Goal: Information Seeking & Learning: Learn about a topic

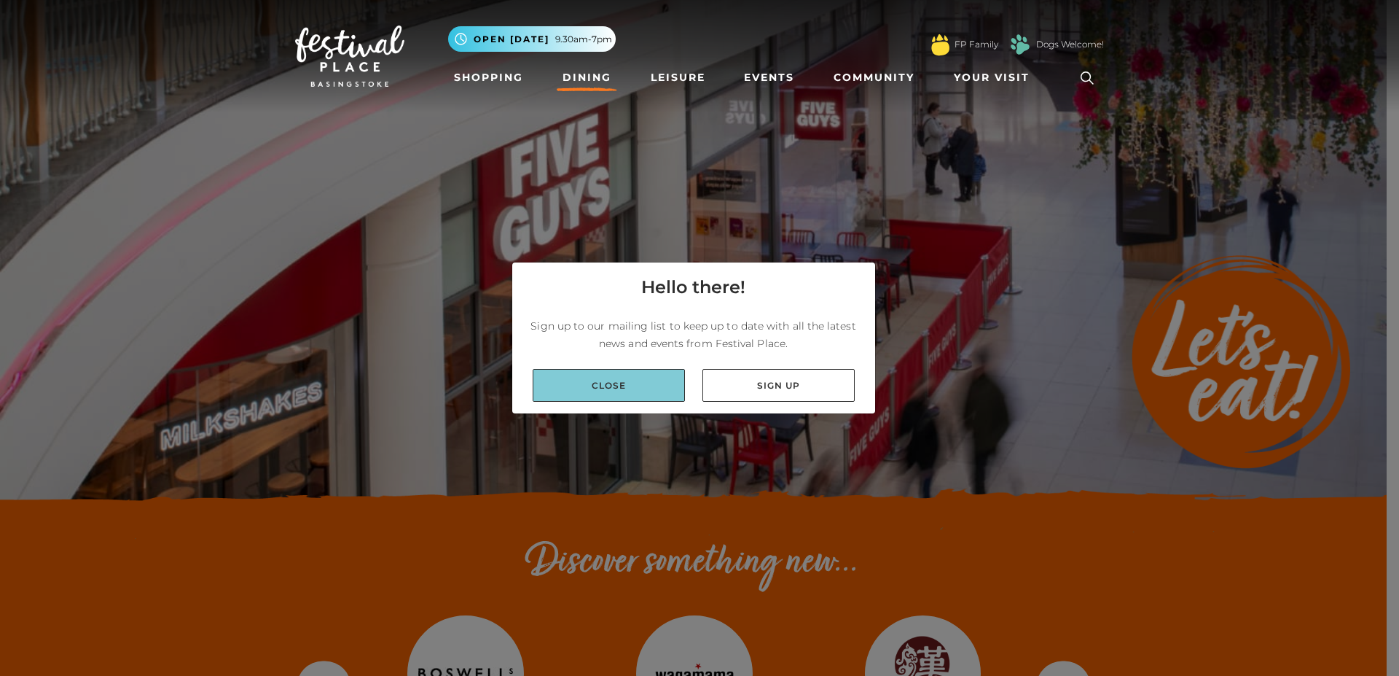
click at [630, 379] on link "Close" at bounding box center [609, 385] width 152 height 33
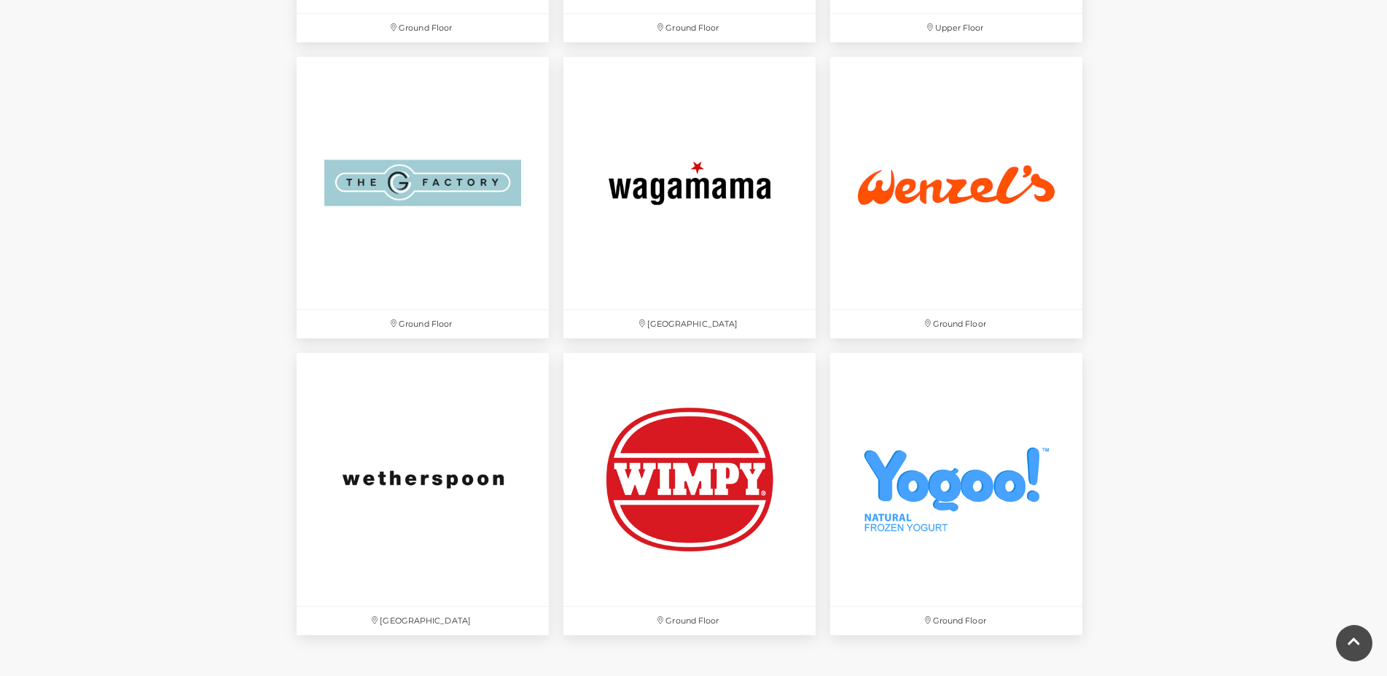
scroll to position [4757, 0]
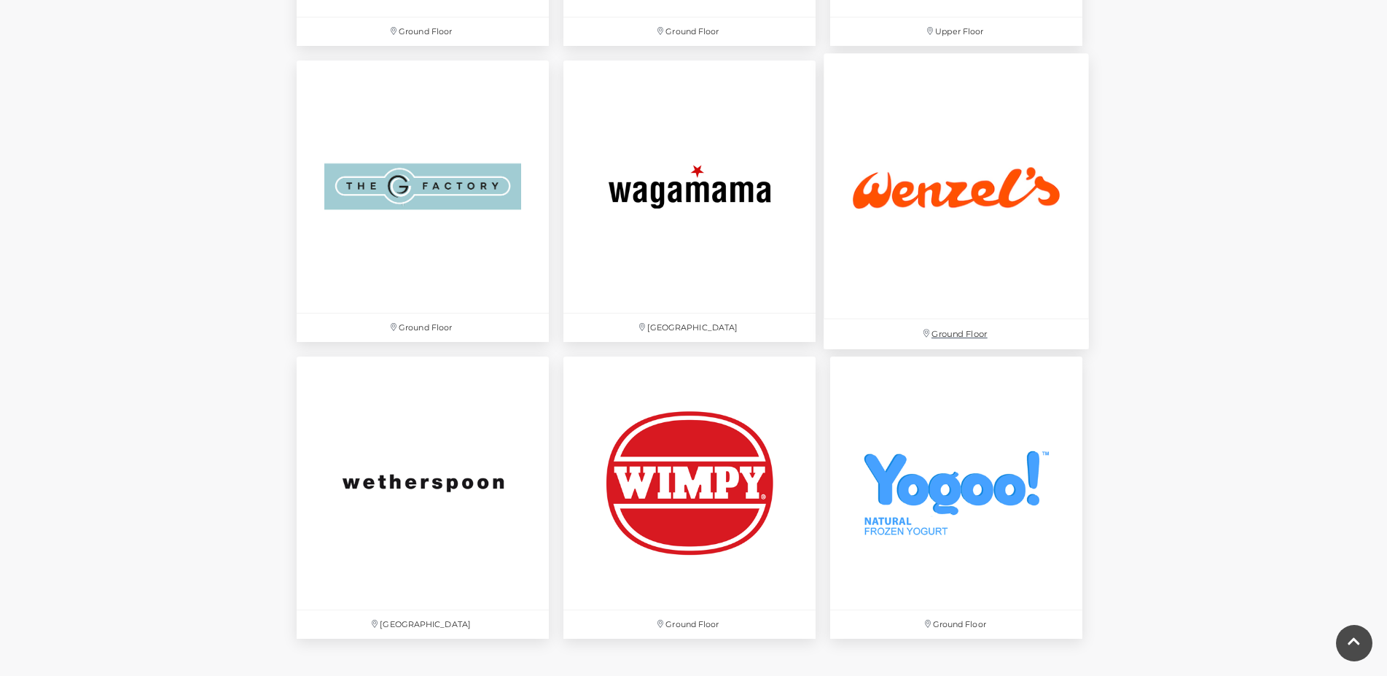
click at [929, 192] on img at bounding box center [956, 185] width 265 height 265
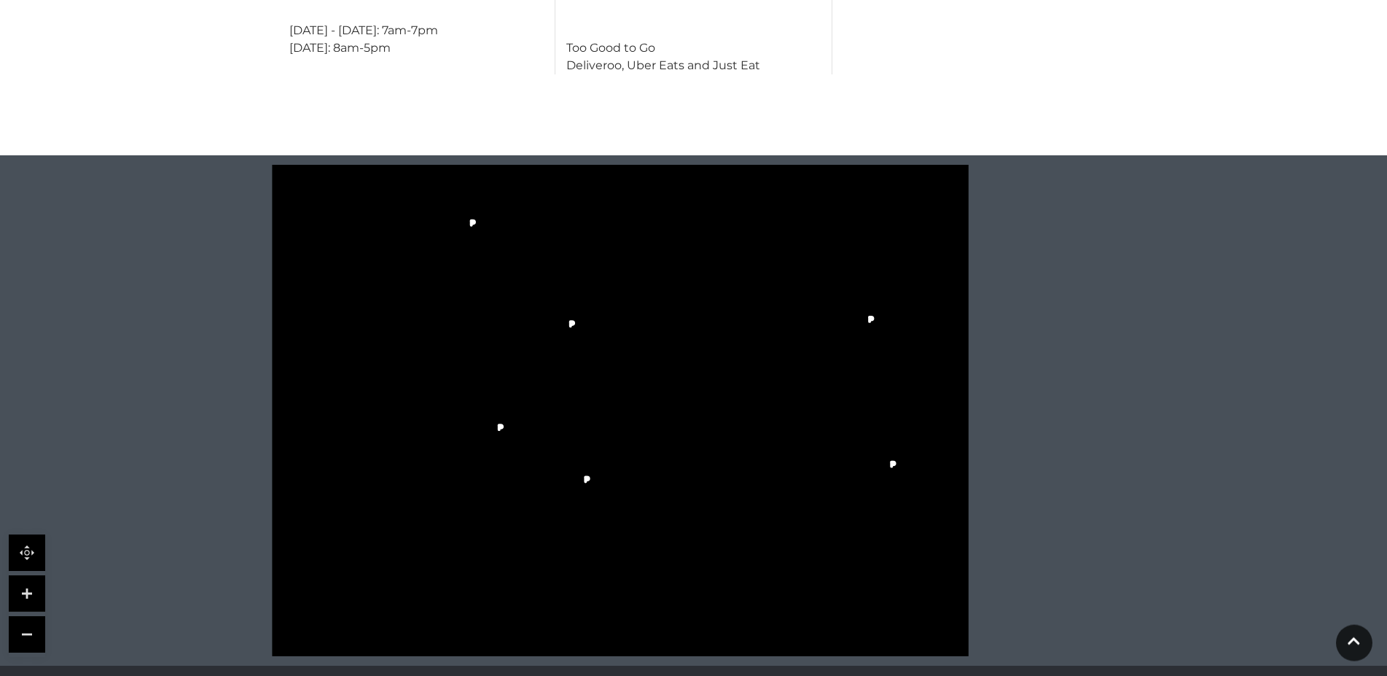
scroll to position [966, 0]
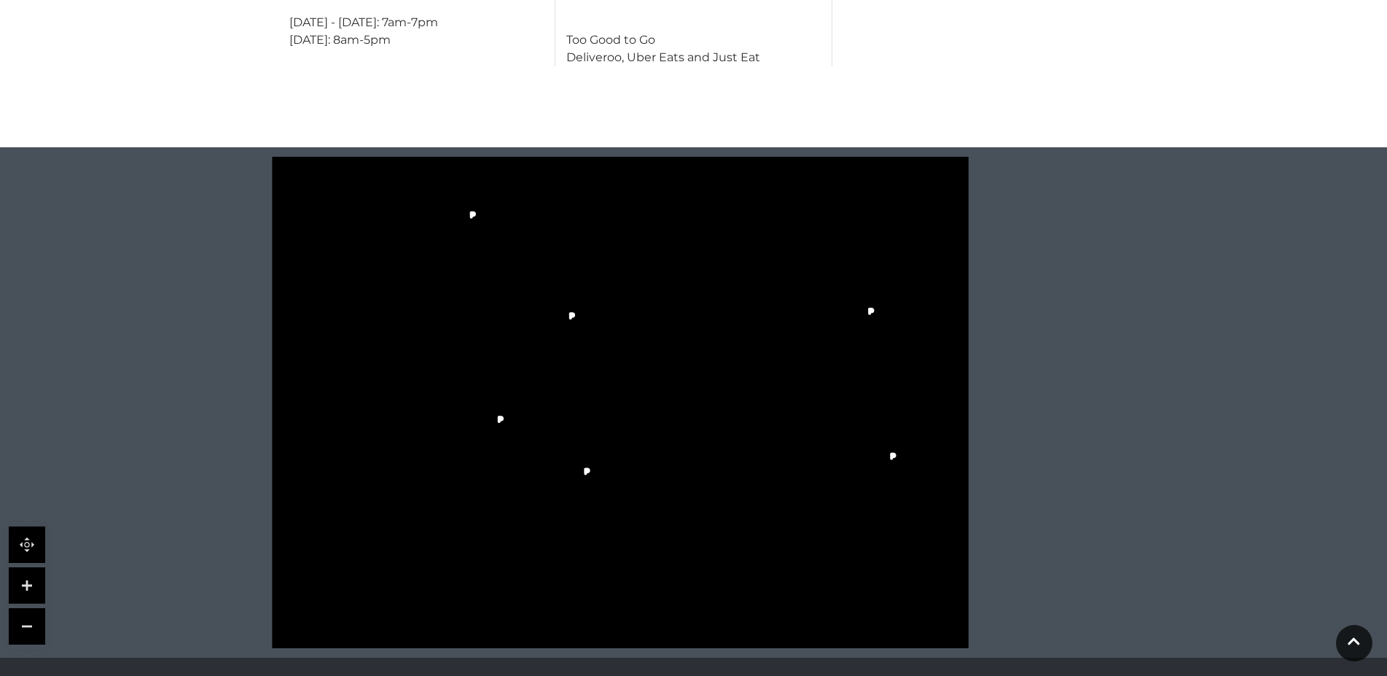
click at [519, 409] on icon at bounding box center [620, 402] width 888 height 491
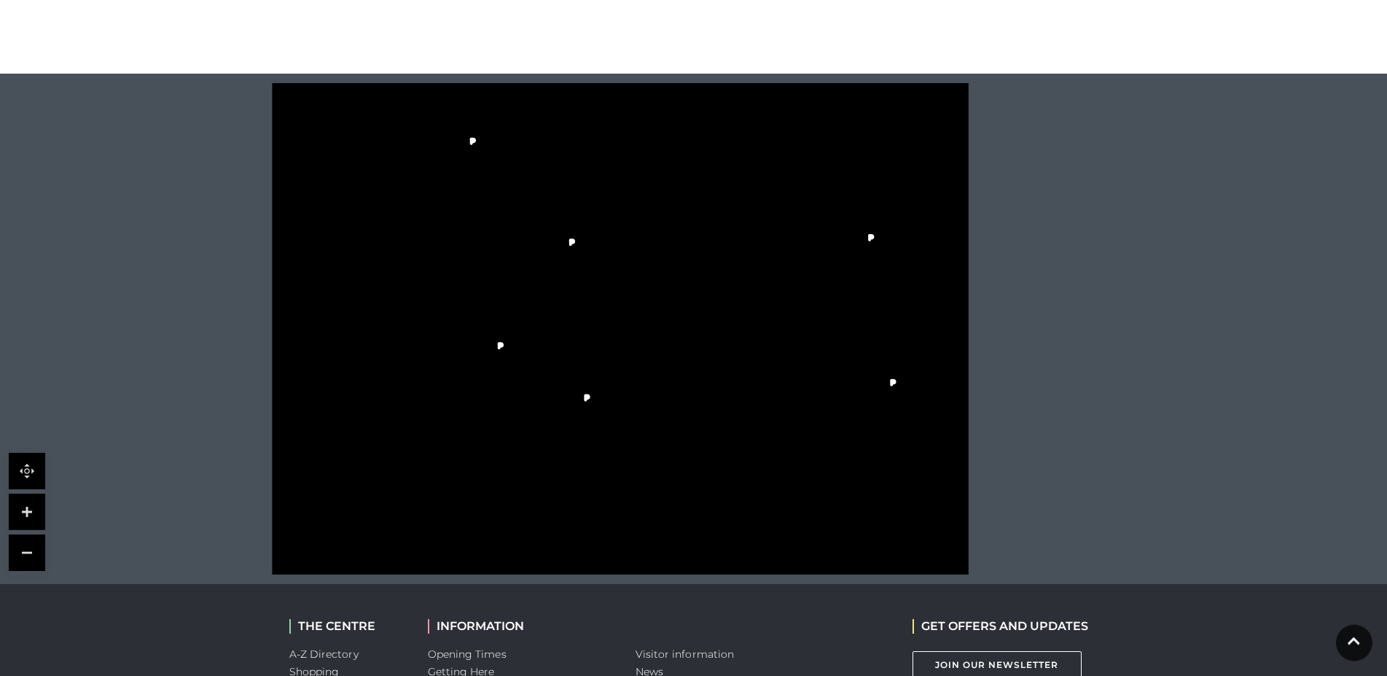
scroll to position [1041, 0]
click at [595, 329] on rect at bounding box center [603, 334] width 28 height 11
click at [20, 493] on link at bounding box center [27, 511] width 36 height 36
click at [23, 493] on link at bounding box center [27, 511] width 36 height 36
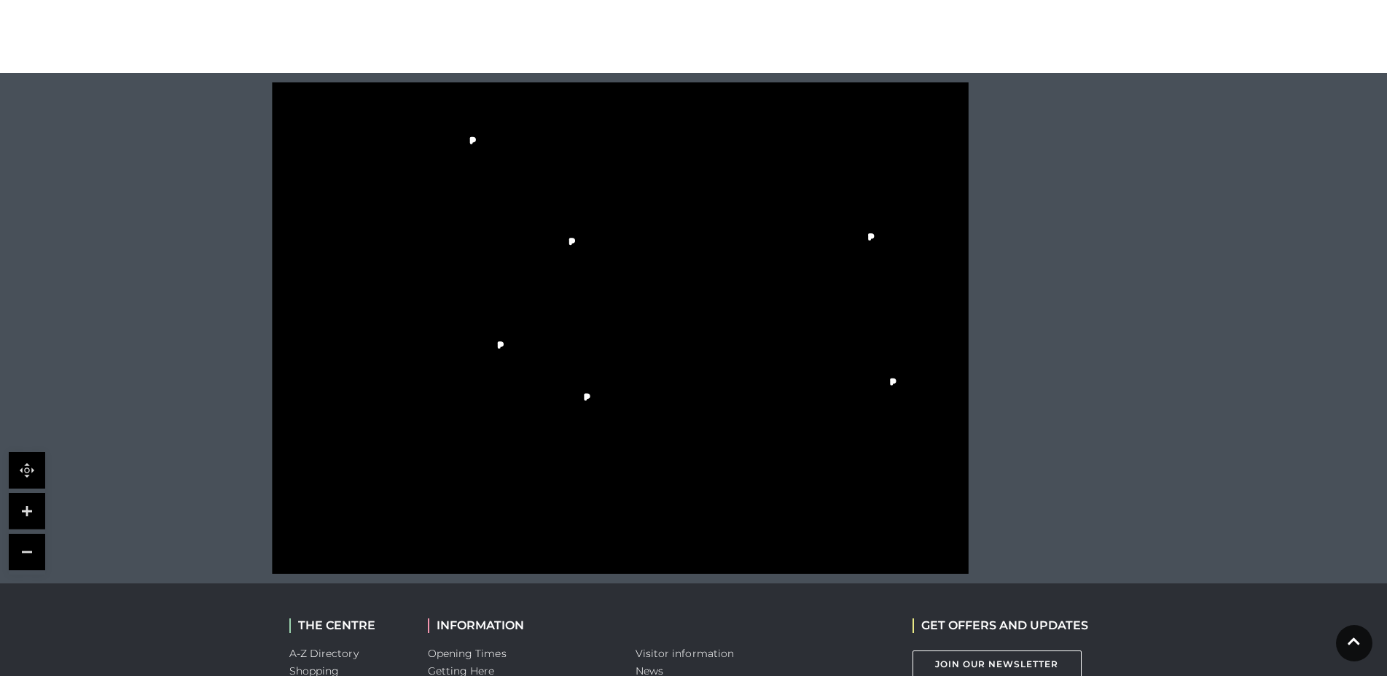
click at [507, 375] on icon at bounding box center [620, 327] width 888 height 491
click at [28, 493] on link at bounding box center [27, 511] width 36 height 36
click at [23, 493] on link at bounding box center [27, 511] width 36 height 36
click at [29, 452] on link at bounding box center [27, 470] width 36 height 36
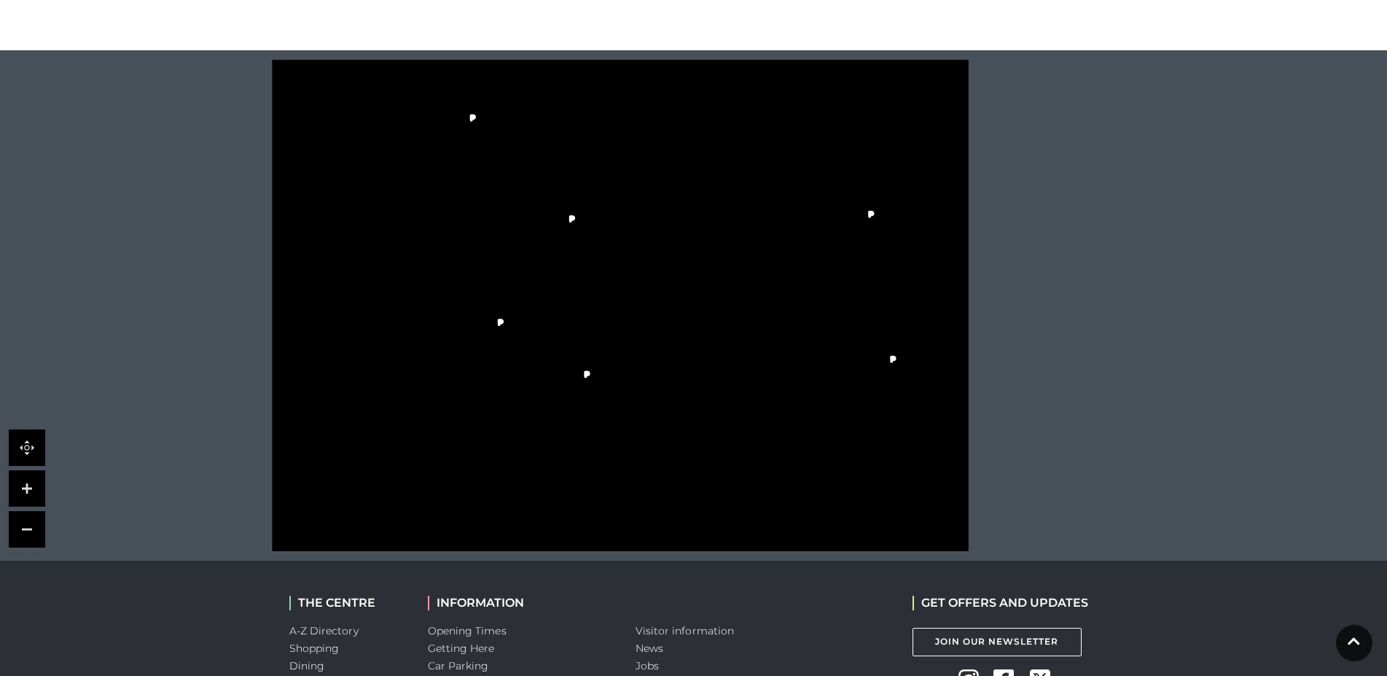
scroll to position [1115, 0]
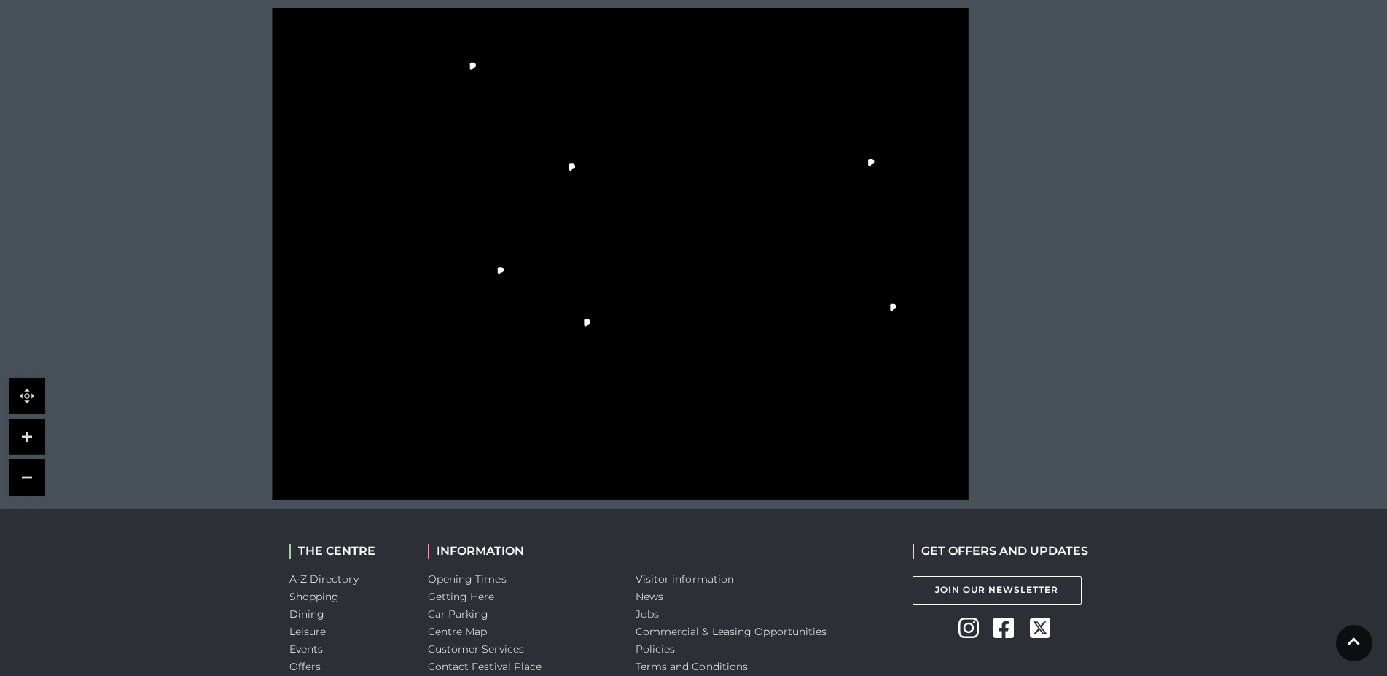
click at [28, 418] on link at bounding box center [27, 436] width 36 height 36
click at [26, 459] on link at bounding box center [27, 477] width 36 height 36
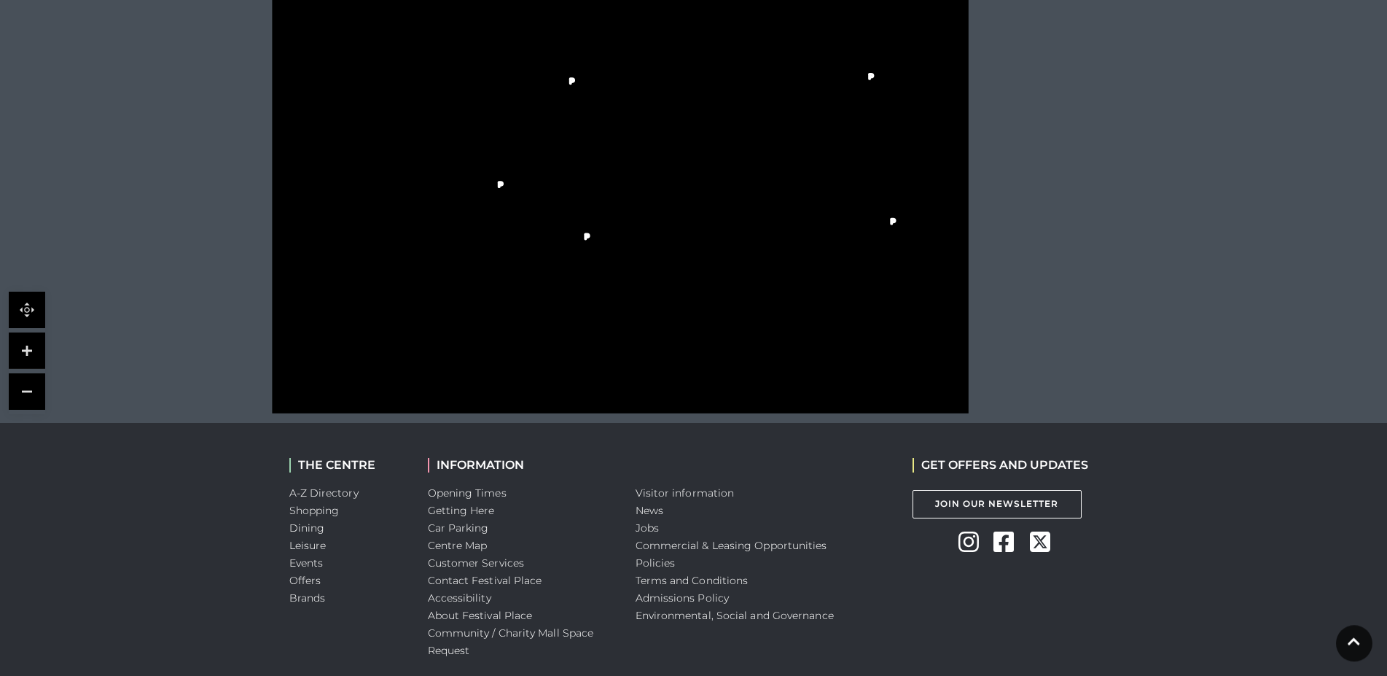
scroll to position [1224, 0]
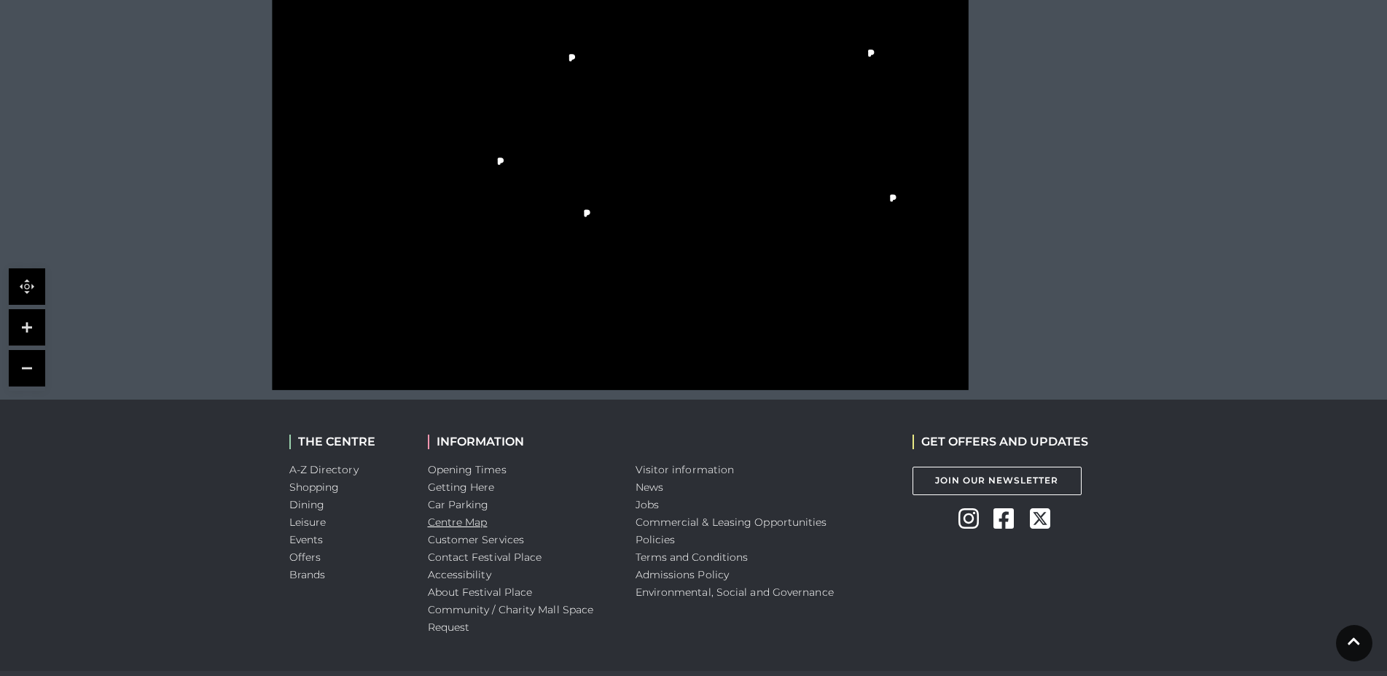
click at [474, 515] on link "Centre Map" at bounding box center [458, 521] width 60 height 13
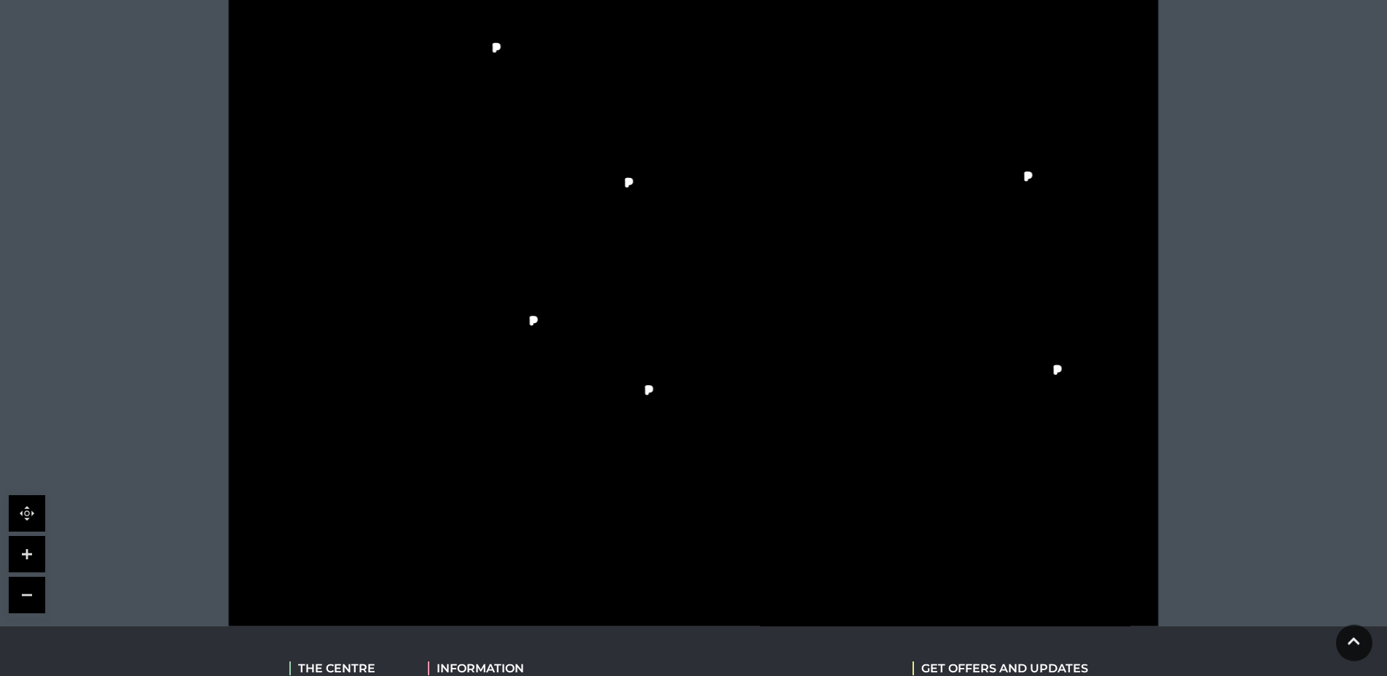
scroll to position [446, 0]
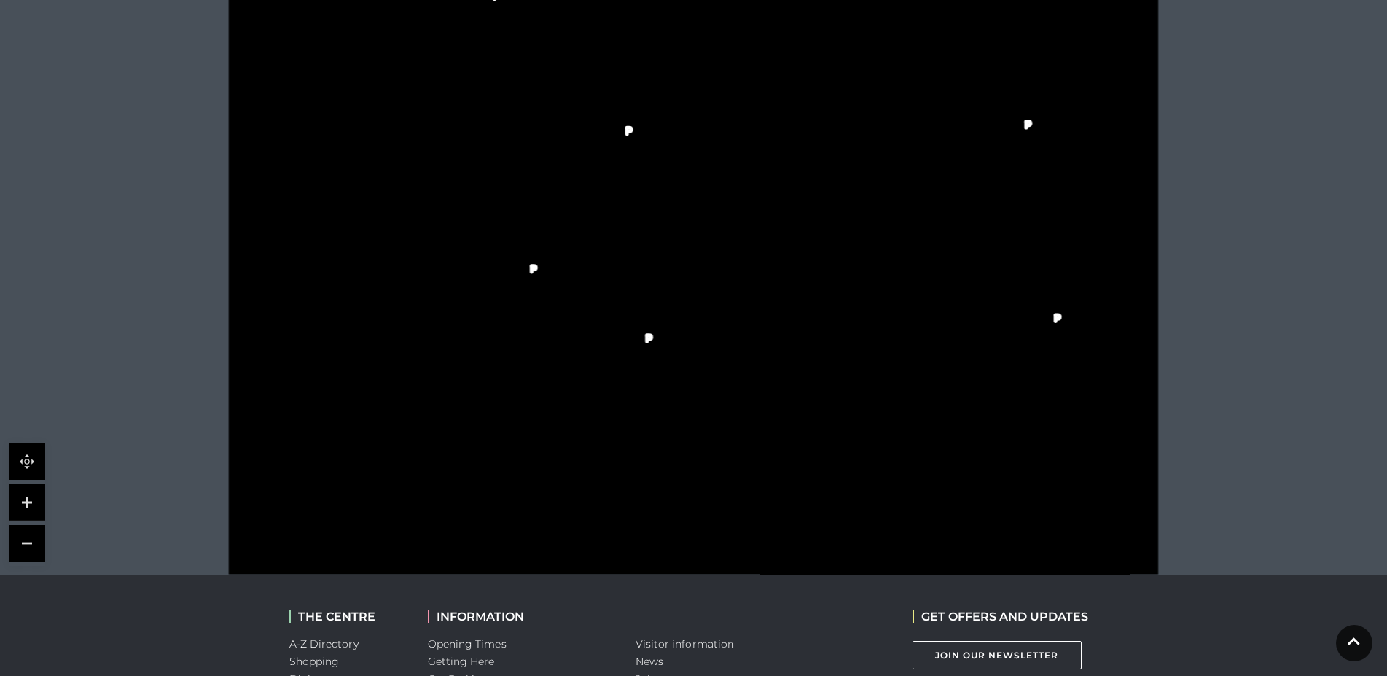
click at [22, 500] on link at bounding box center [27, 502] width 36 height 36
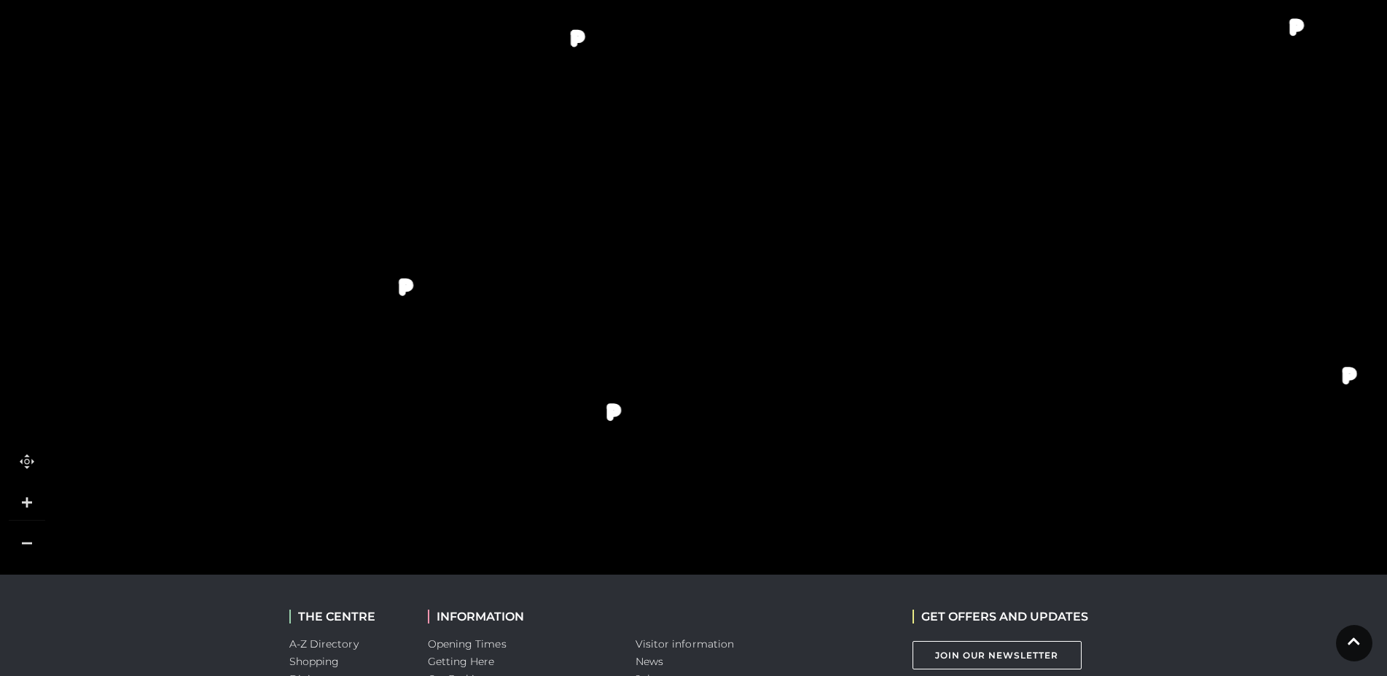
click at [22, 500] on link at bounding box center [27, 502] width 36 height 36
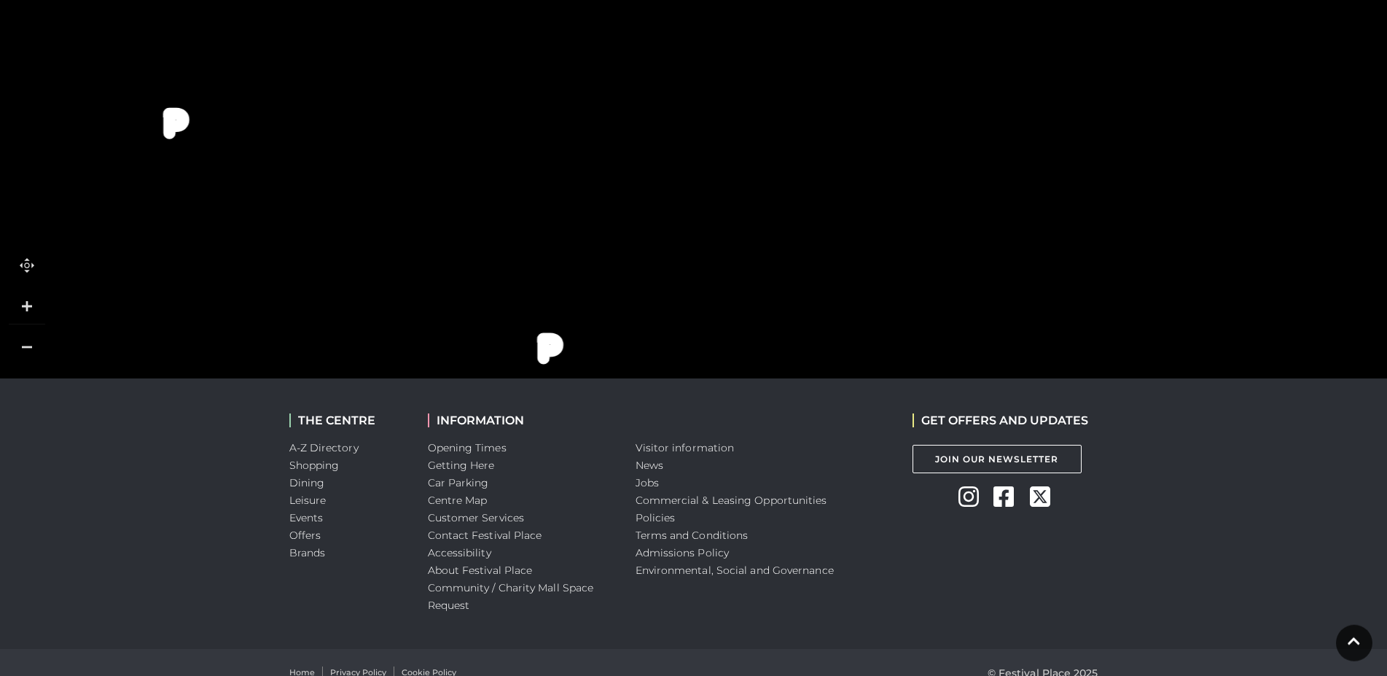
scroll to position [662, 0]
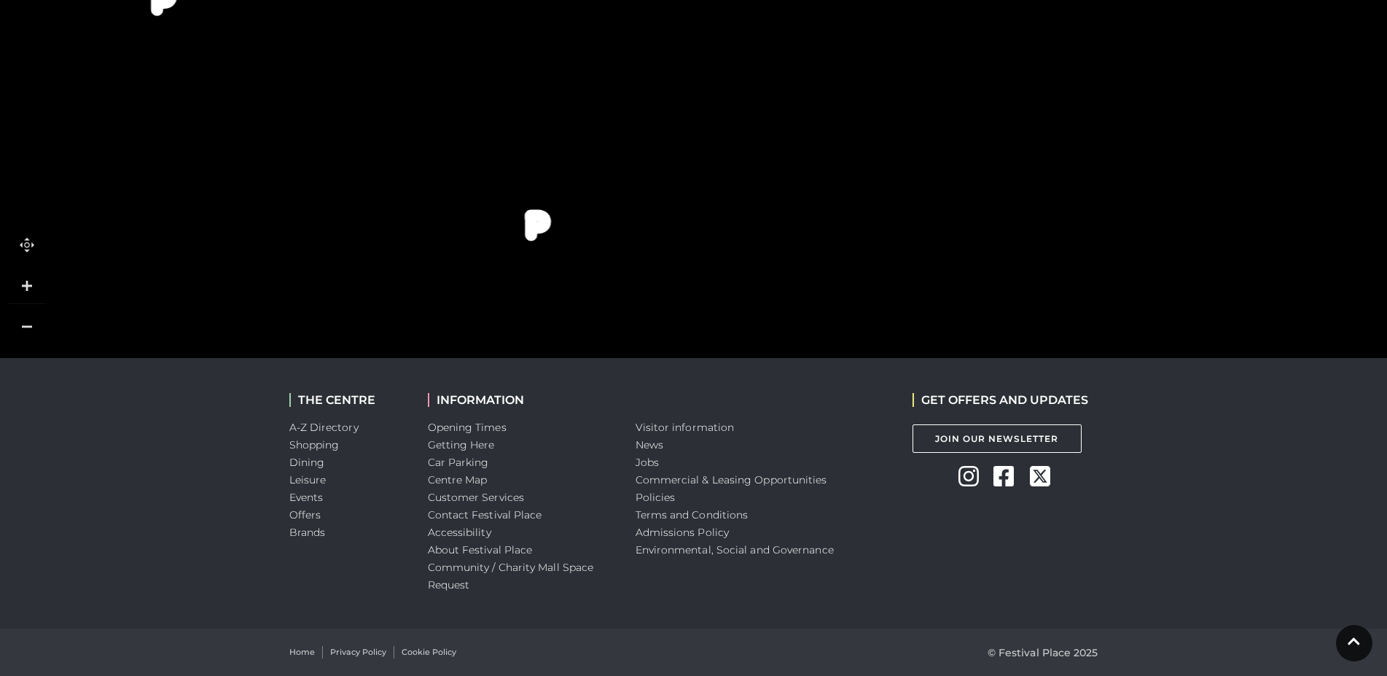
drag, startPoint x: 332, startPoint y: 273, endPoint x: 321, endPoint y: 168, distance: 105.5
click at [36, 329] on link at bounding box center [27, 326] width 36 height 36
drag, startPoint x: 455, startPoint y: 199, endPoint x: 673, endPoint y: 251, distance: 224.1
click at [673, 251] on icon at bounding box center [904, 25] width 2267 height 1275
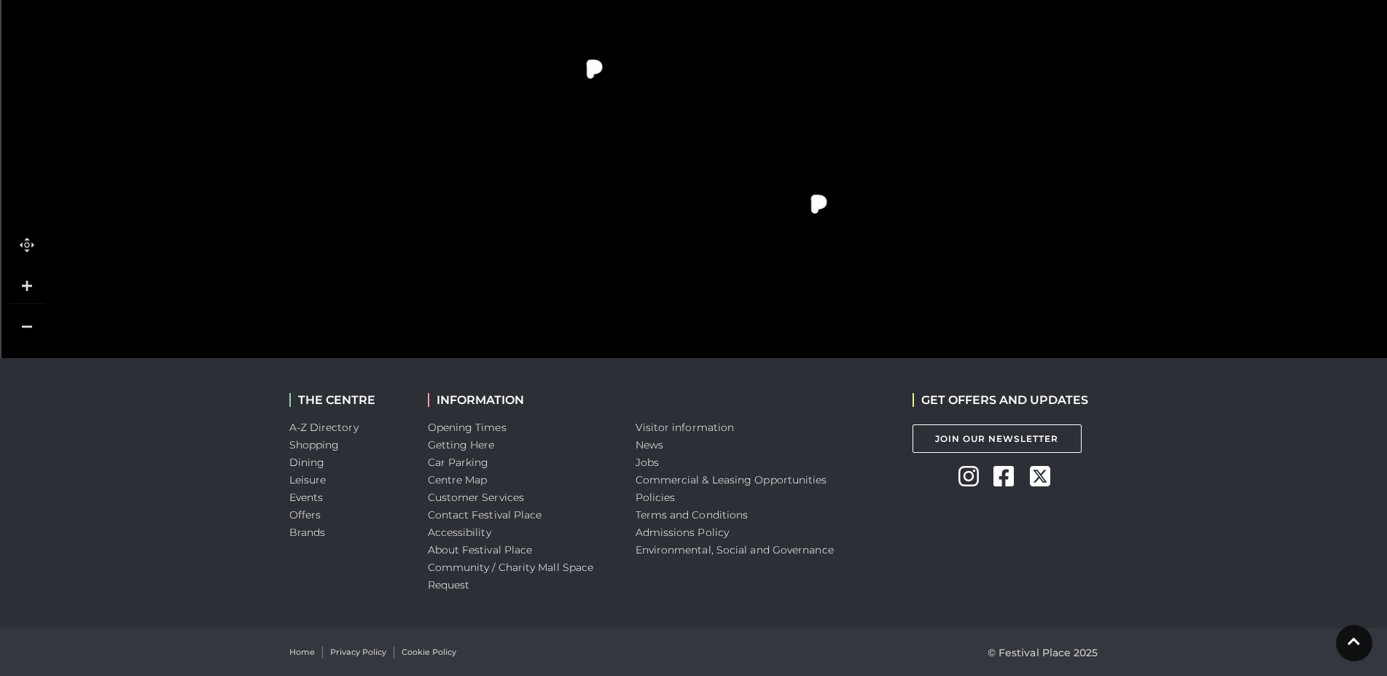
click at [15, 329] on link at bounding box center [27, 326] width 36 height 36
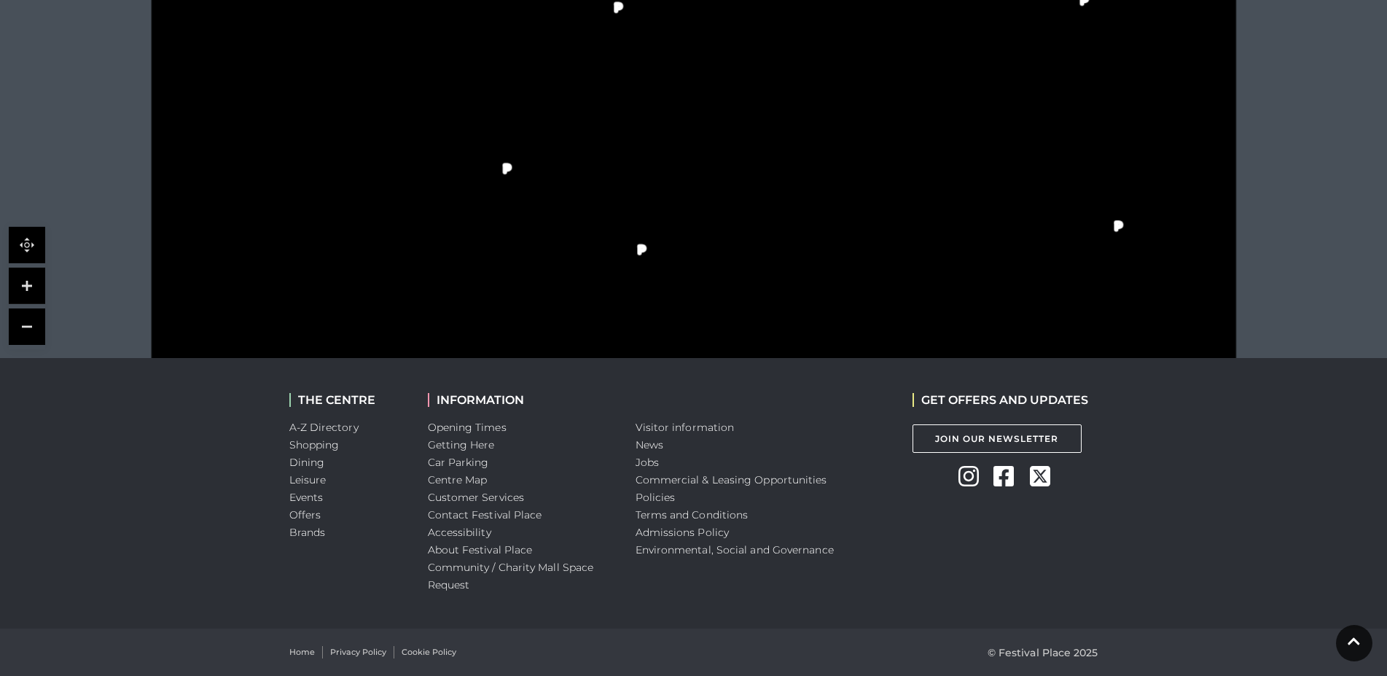
drag, startPoint x: 423, startPoint y: 119, endPoint x: 405, endPoint y: 234, distance: 116.5
click at [405, 234] on rect at bounding box center [415, 230] width 42 height 13
click at [25, 325] on link at bounding box center [27, 326] width 36 height 36
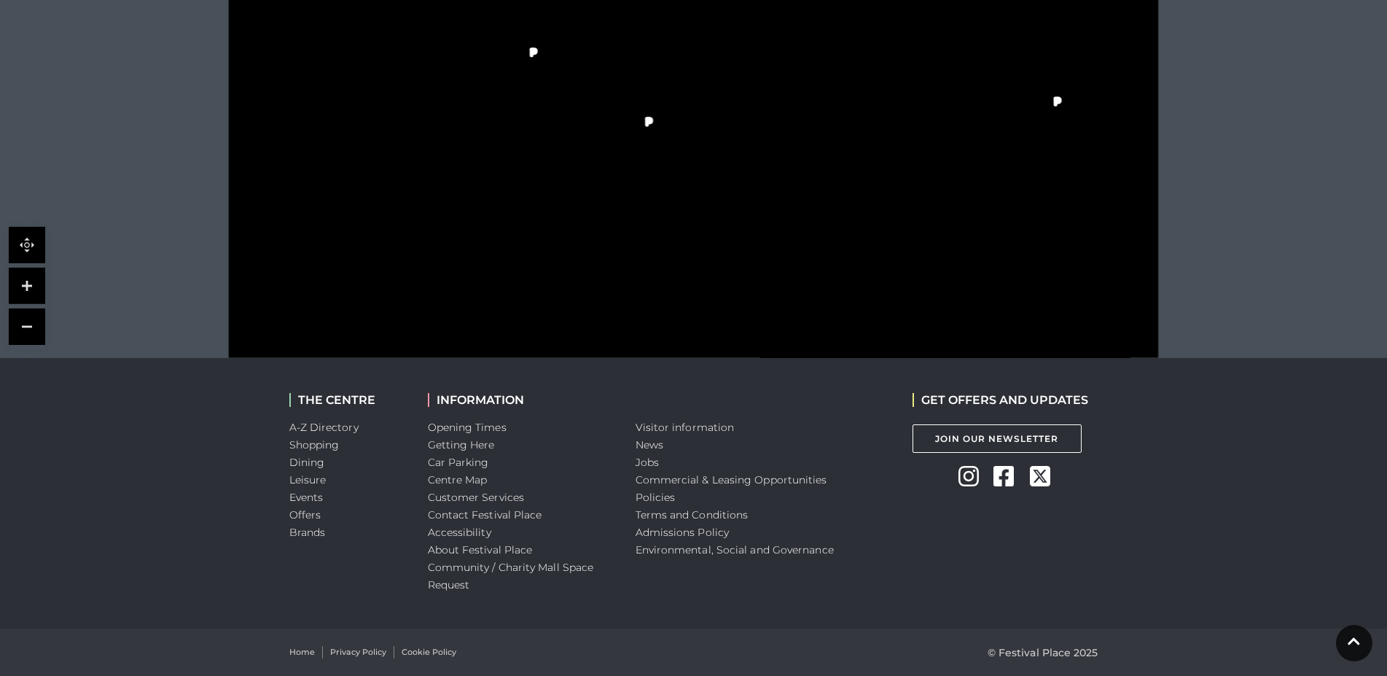
drag, startPoint x: 431, startPoint y: 215, endPoint x: 439, endPoint y: 125, distance: 90.0
click at [439, 125] on g at bounding box center [711, 34] width 807 height 518
click at [29, 288] on link at bounding box center [27, 285] width 36 height 36
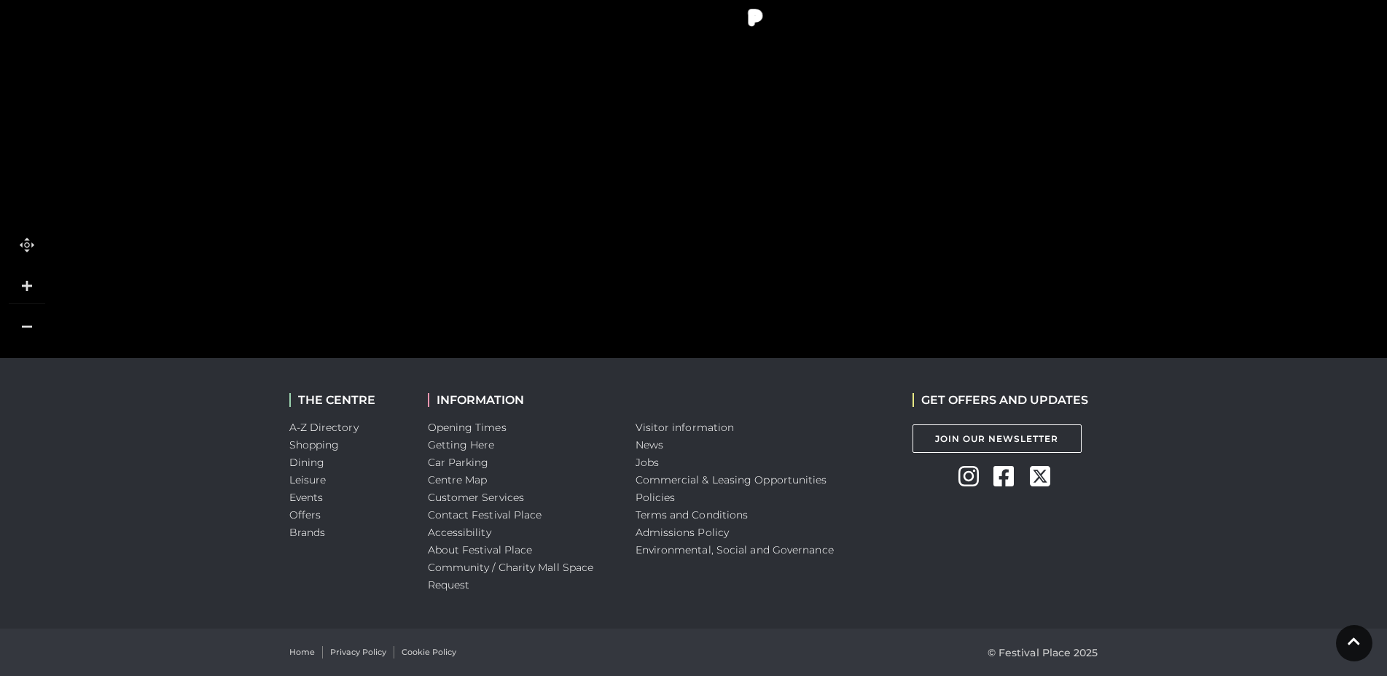
drag, startPoint x: 298, startPoint y: 186, endPoint x: 397, endPoint y: 118, distance: 120.1
drag, startPoint x: 455, startPoint y: 93, endPoint x: 423, endPoint y: 312, distance: 221.1
click at [419, 311] on tspan "Yogoo" at bounding box center [419, 311] width 0 height 0
drag, startPoint x: 356, startPoint y: 78, endPoint x: 362, endPoint y: 230, distance: 152.4
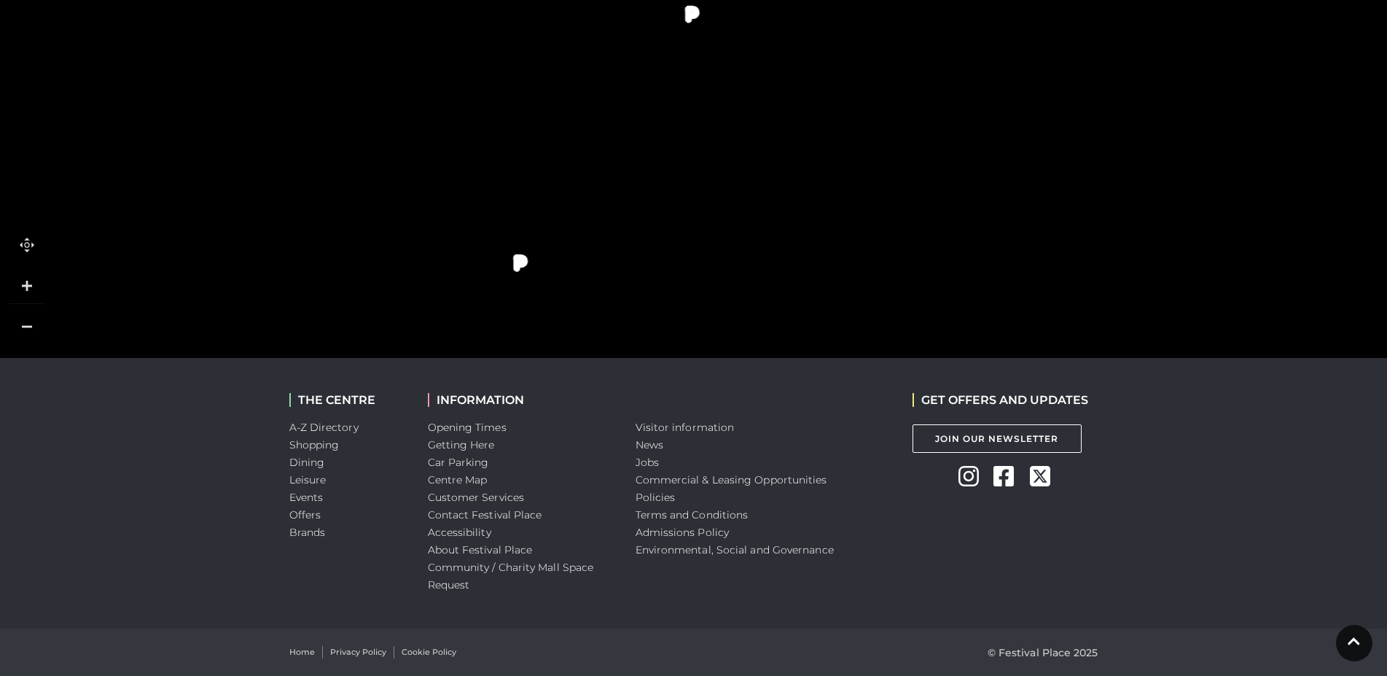
click at [362, 230] on polygon at bounding box center [472, 309] width 714 height 827
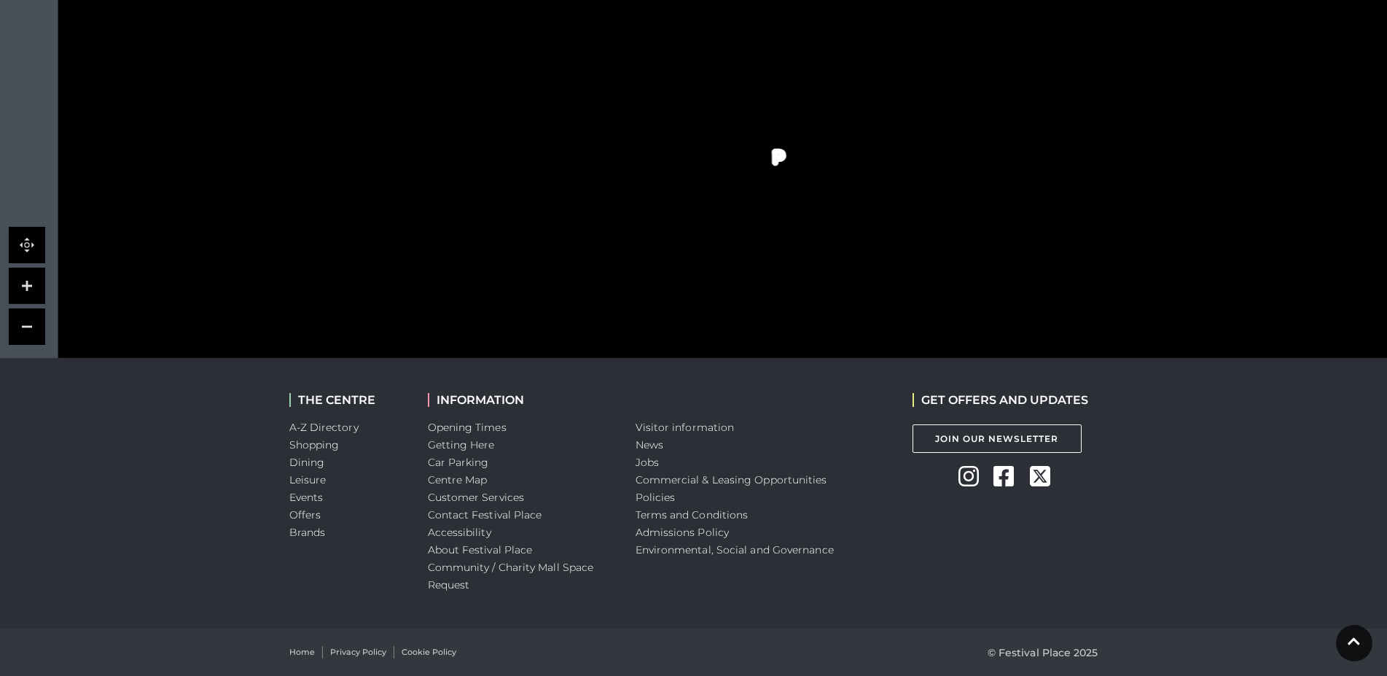
drag, startPoint x: 623, startPoint y: 113, endPoint x: 710, endPoint y: 351, distance: 253.6
click at [710, 351] on g at bounding box center [929, 372] width 1454 height 933
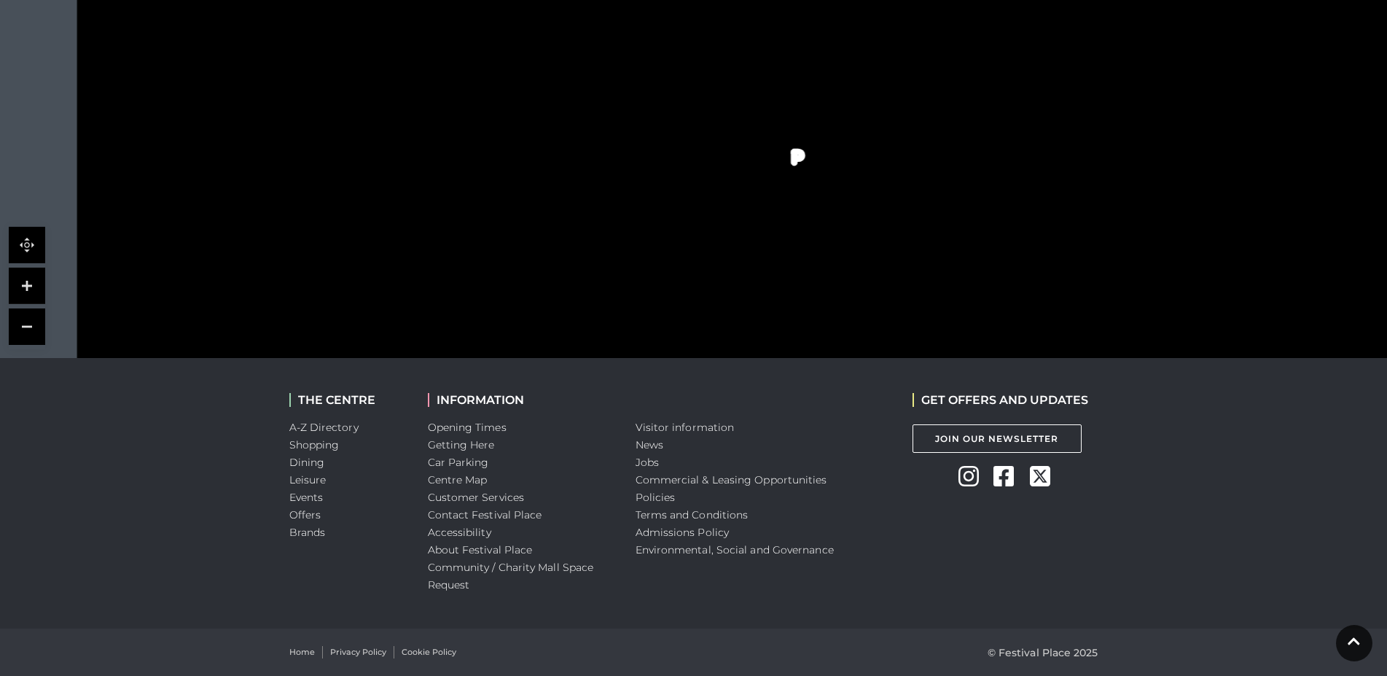
drag, startPoint x: 538, startPoint y: 74, endPoint x: 547, endPoint y: 257, distance: 183.1
click at [557, 275] on icon at bounding box center [913, 365] width 2099 height 1181
click at [481, 428] on link "Opening Times" at bounding box center [467, 427] width 79 height 13
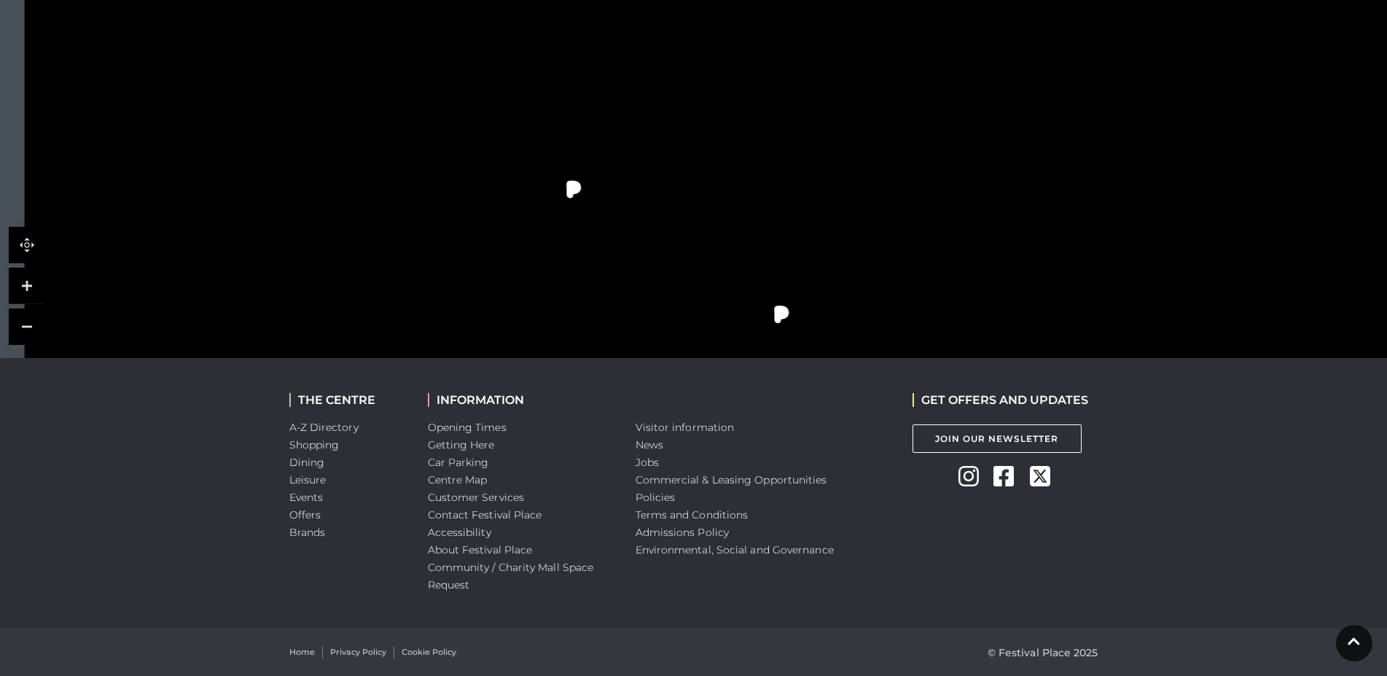
drag, startPoint x: 417, startPoint y: 281, endPoint x: 364, endPoint y: 65, distance: 222.7
click at [364, 65] on polygon at bounding box center [327, 63] width 174 height 96
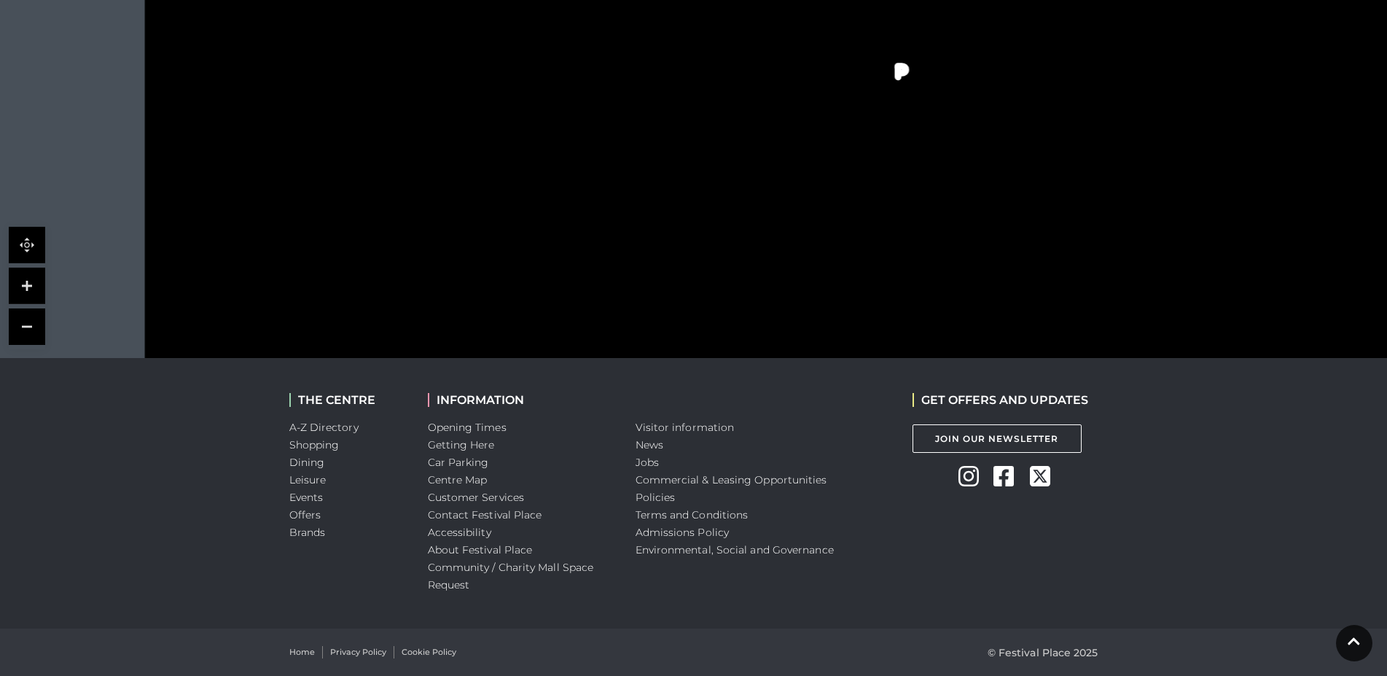
drag, startPoint x: 418, startPoint y: 285, endPoint x: 538, endPoint y: 42, distance: 270.8
click at [538, 42] on rect at bounding box center [551, 43] width 64 height 20
drag, startPoint x: 499, startPoint y: 325, endPoint x: 488, endPoint y: 266, distance: 60.2
click at [488, 266] on rect at bounding box center [461, 284] width 55 height 71
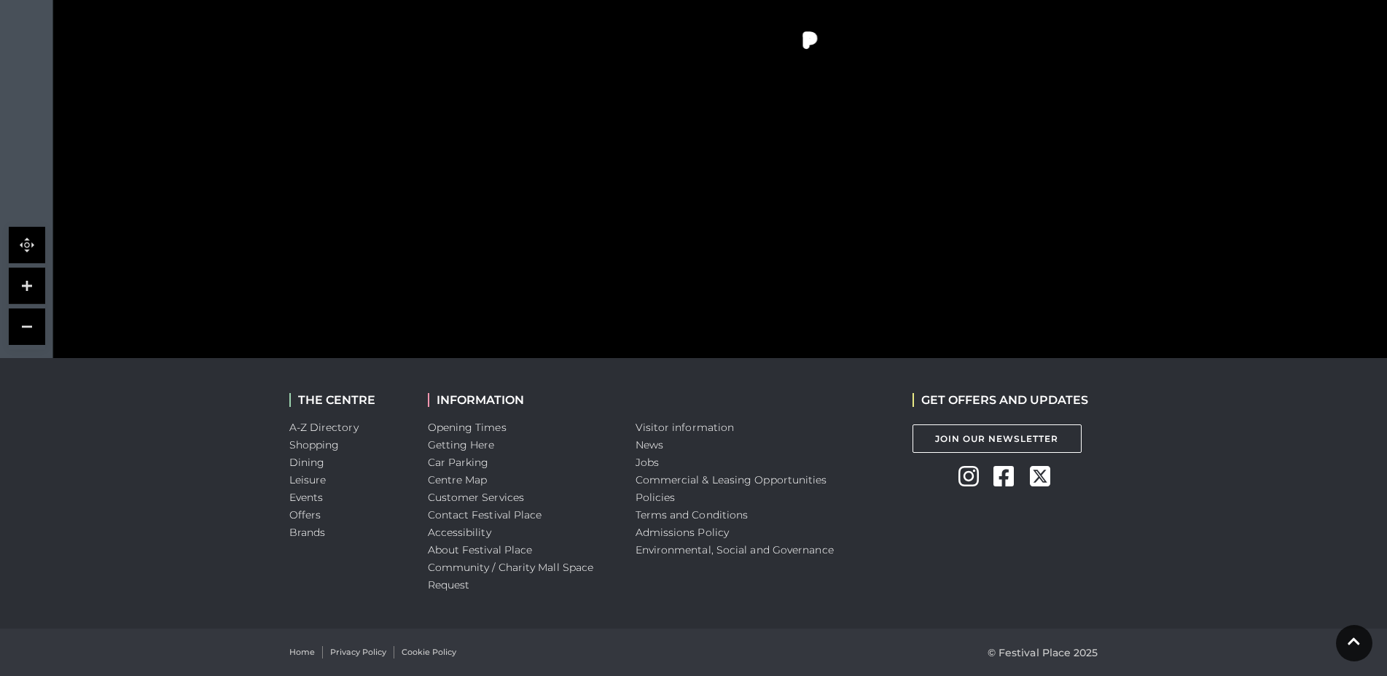
drag, startPoint x: 535, startPoint y: 238, endPoint x: 455, endPoint y: 266, distance: 84.8
click at [455, 266] on rect at bounding box center [480, 267] width 51 height 27
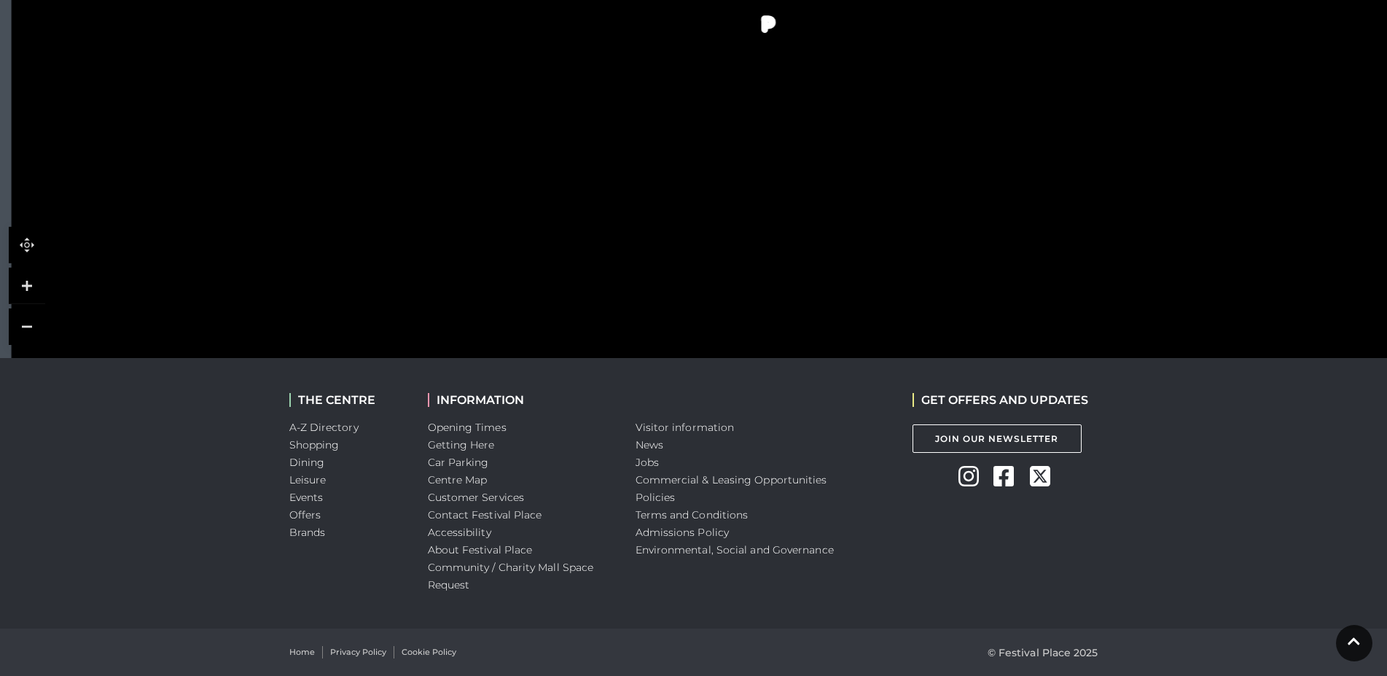
drag, startPoint x: 789, startPoint y: 145, endPoint x: 775, endPoint y: 117, distance: 31.9
click at [775, 117] on polygon at bounding box center [759, 137] width 198 height 140
click at [305, 461] on link "Dining" at bounding box center [307, 461] width 36 height 13
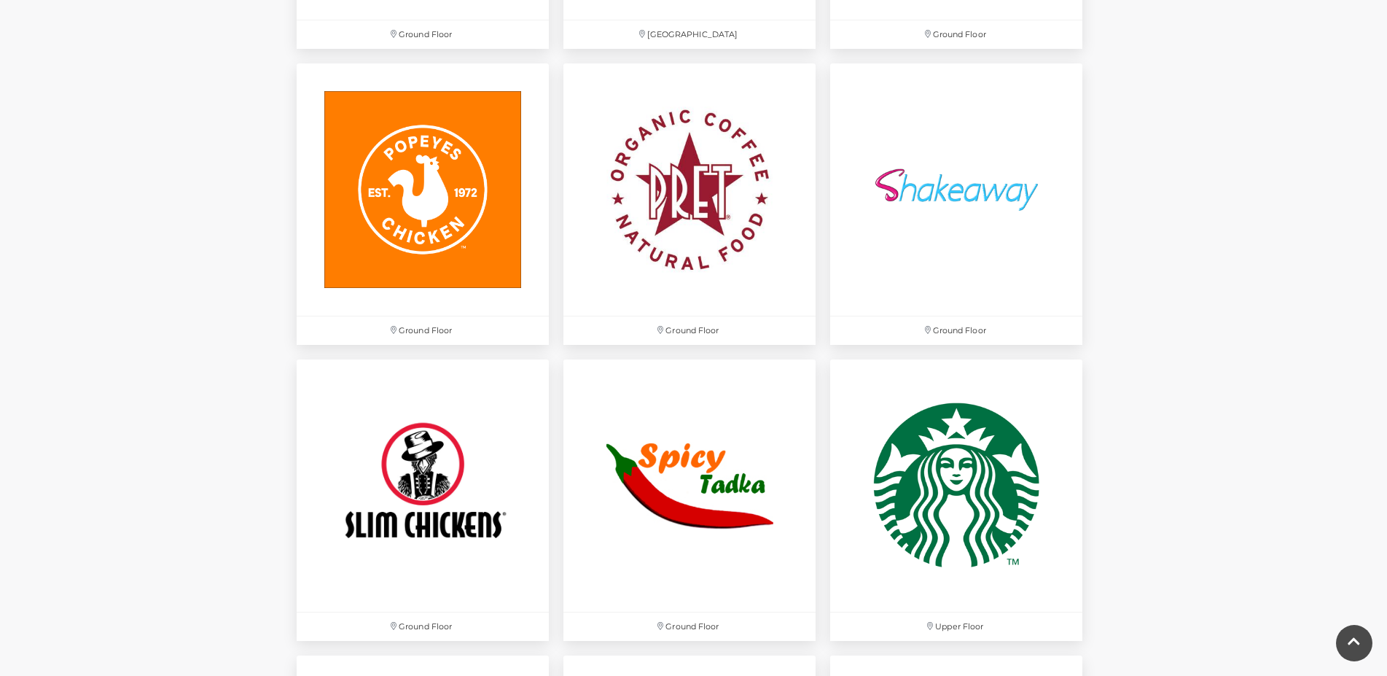
scroll to position [4757, 0]
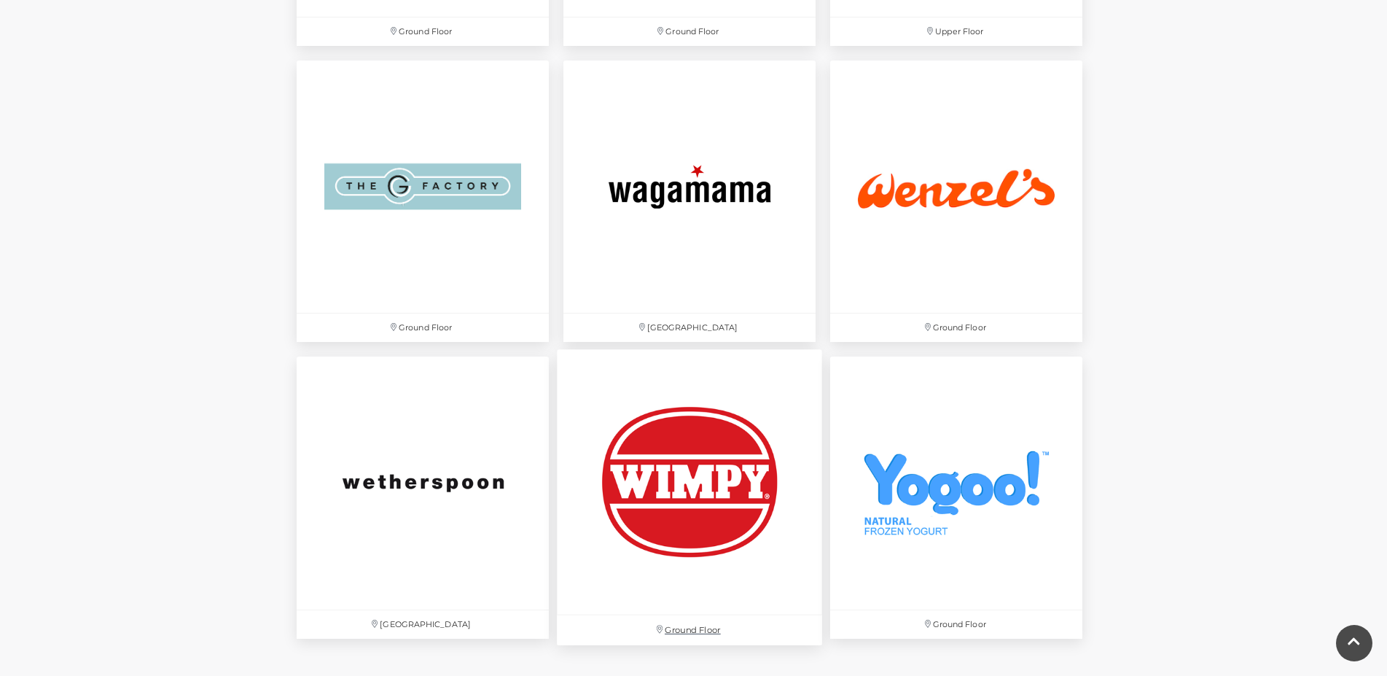
click at [708, 520] on img at bounding box center [689, 482] width 265 height 265
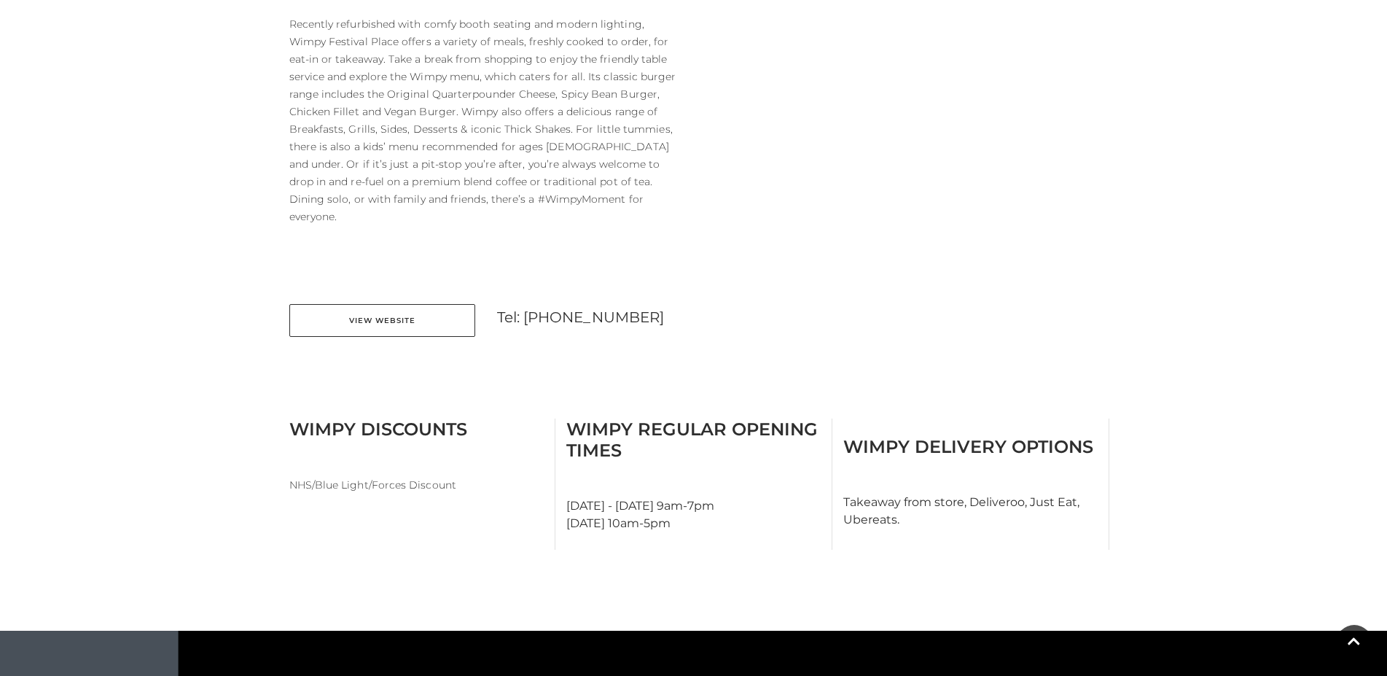
scroll to position [669, 0]
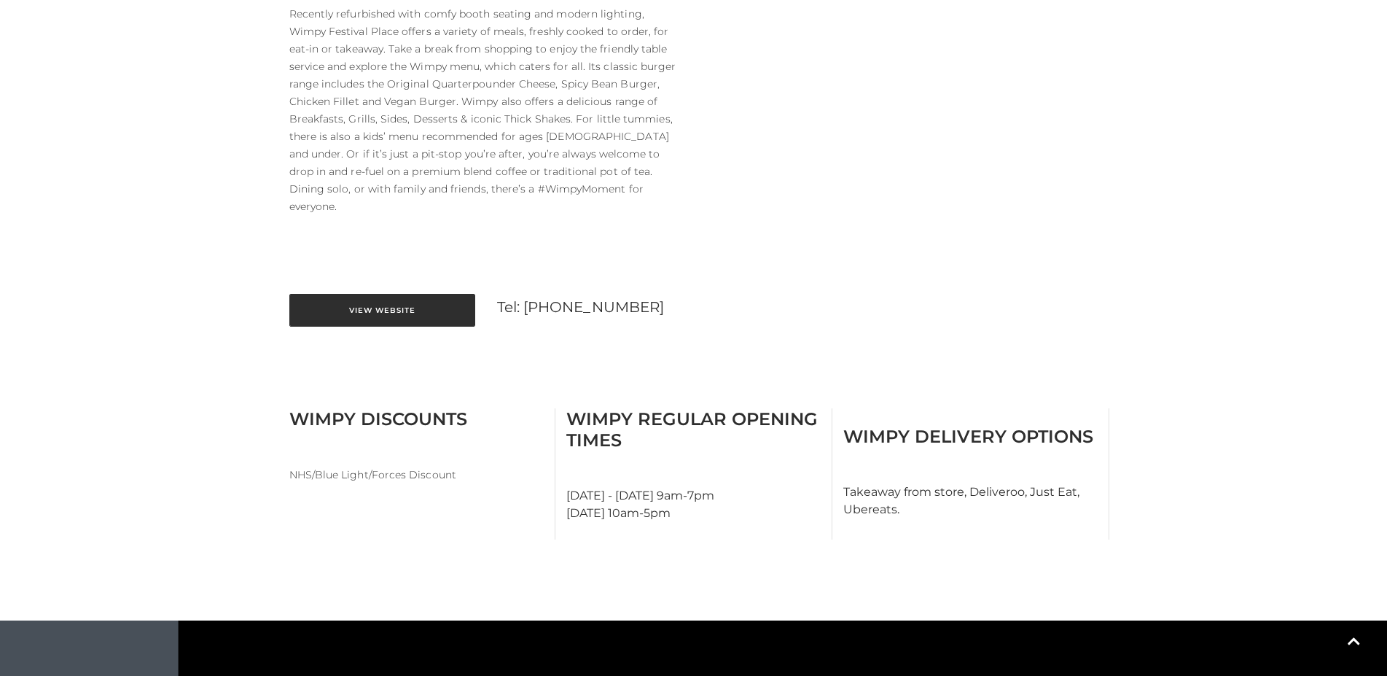
click at [388, 294] on link "View Website" at bounding box center [382, 310] width 186 height 33
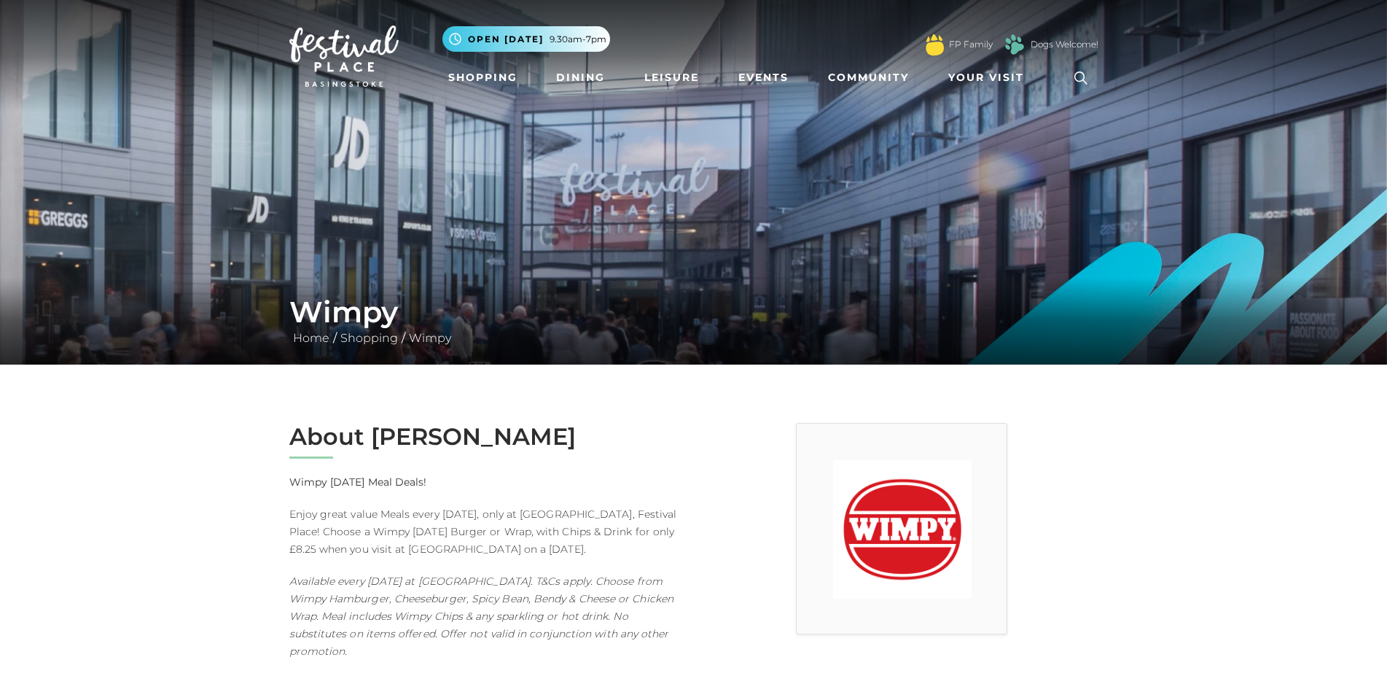
click at [1076, 74] on icon at bounding box center [1081, 78] width 22 height 22
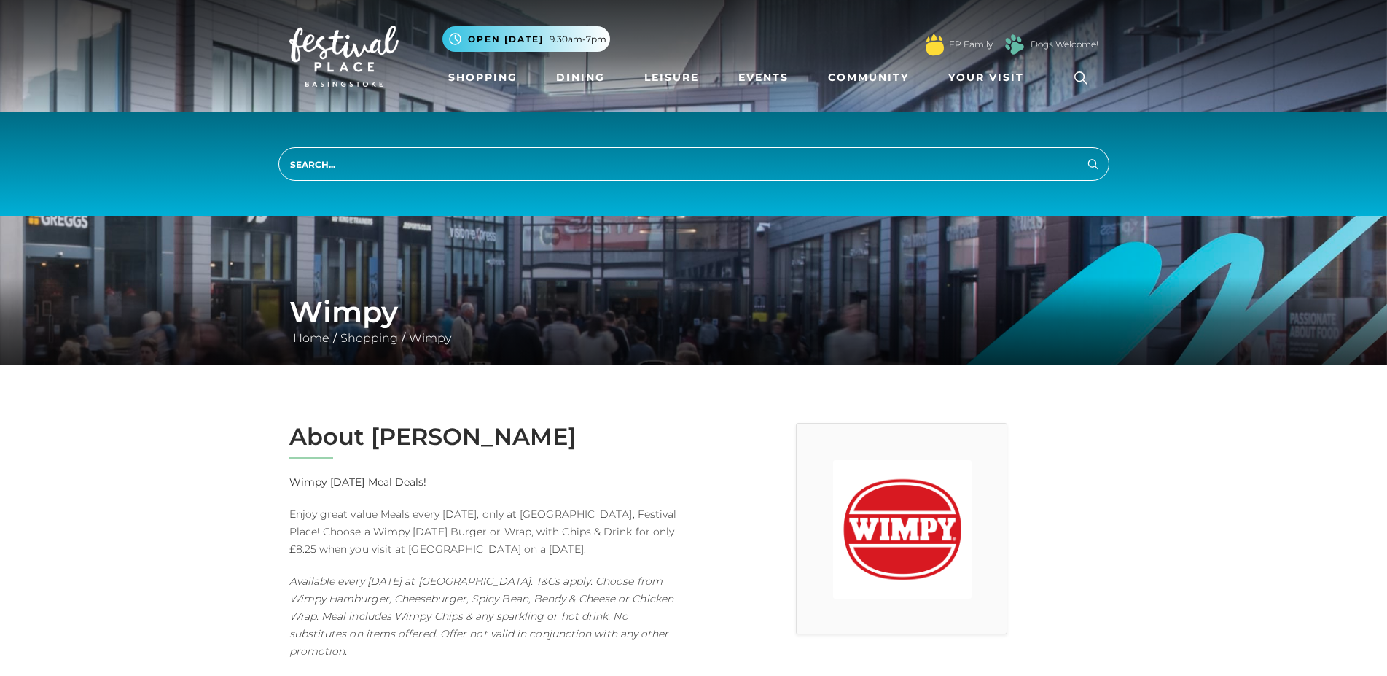
click at [984, 169] on input "search" at bounding box center [693, 164] width 831 height 34
type input "pancakes"
click at [1084, 155] on button "Search" at bounding box center [1092, 164] width 17 height 18
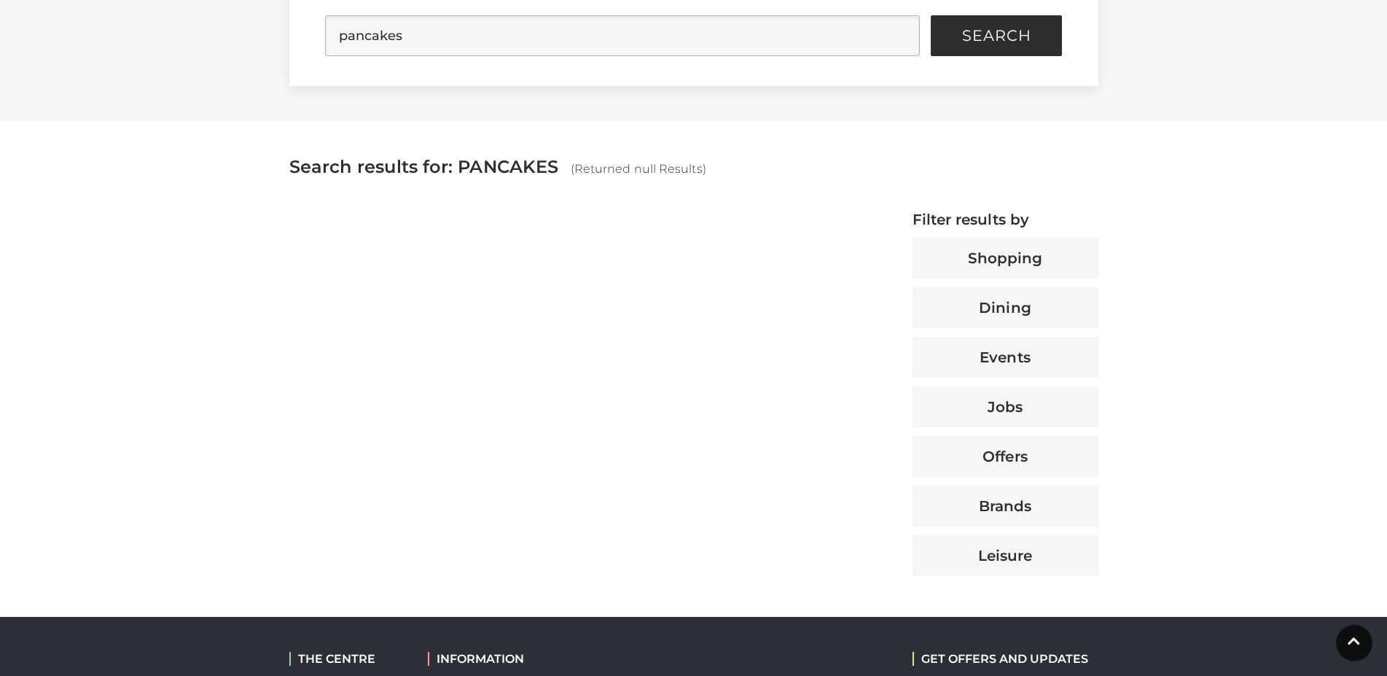
scroll to position [446, 0]
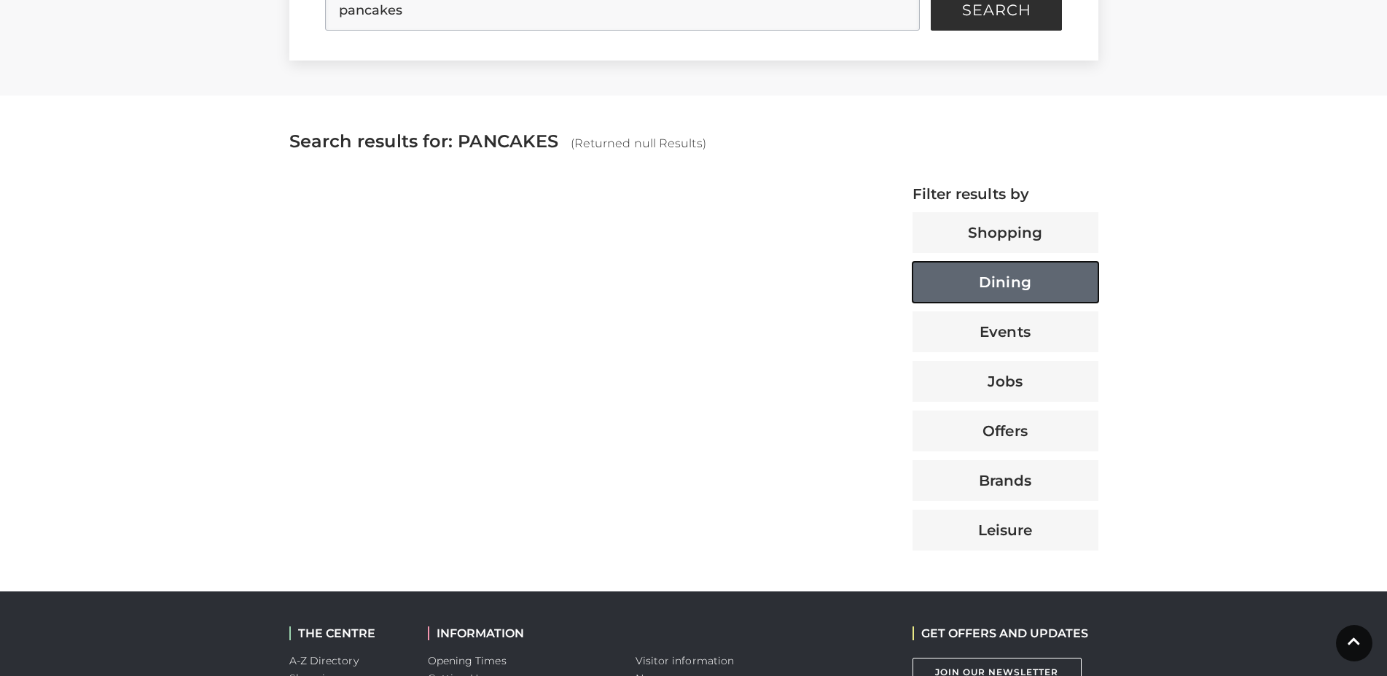
click at [992, 282] on button "Dining" at bounding box center [1005, 282] width 186 height 41
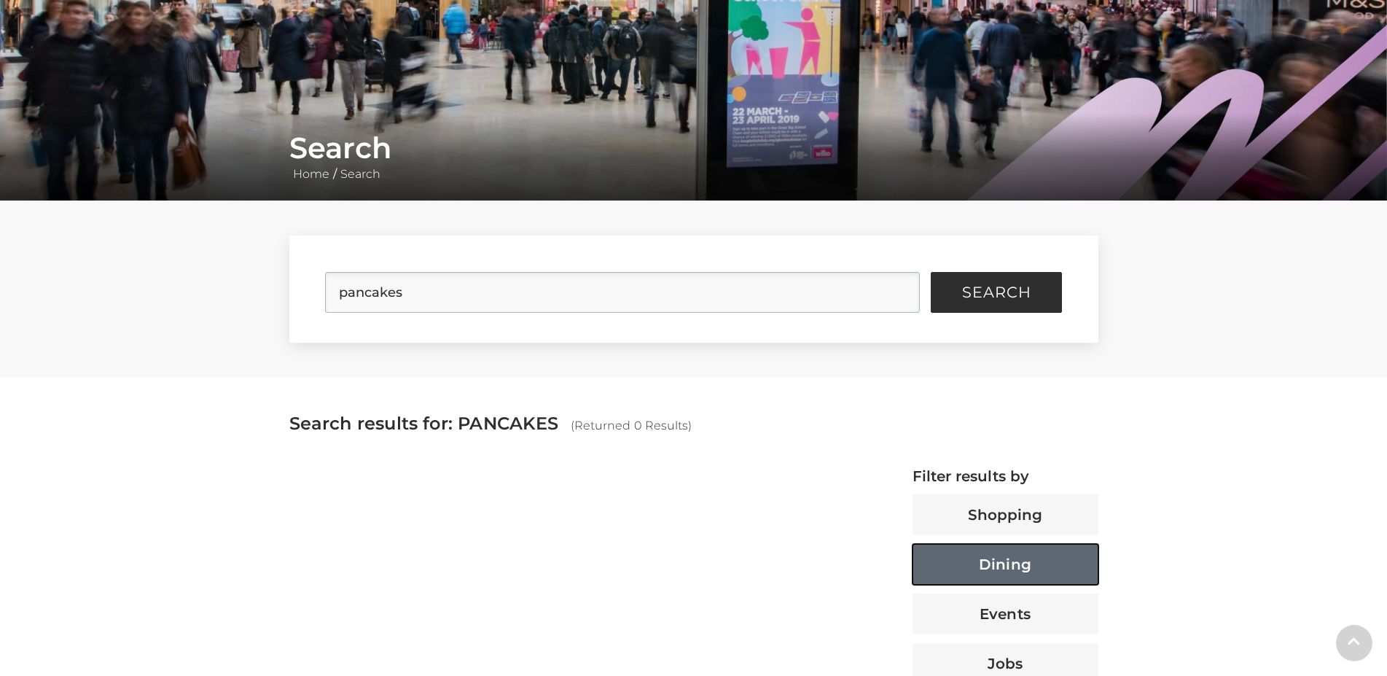
scroll to position [297, 0]
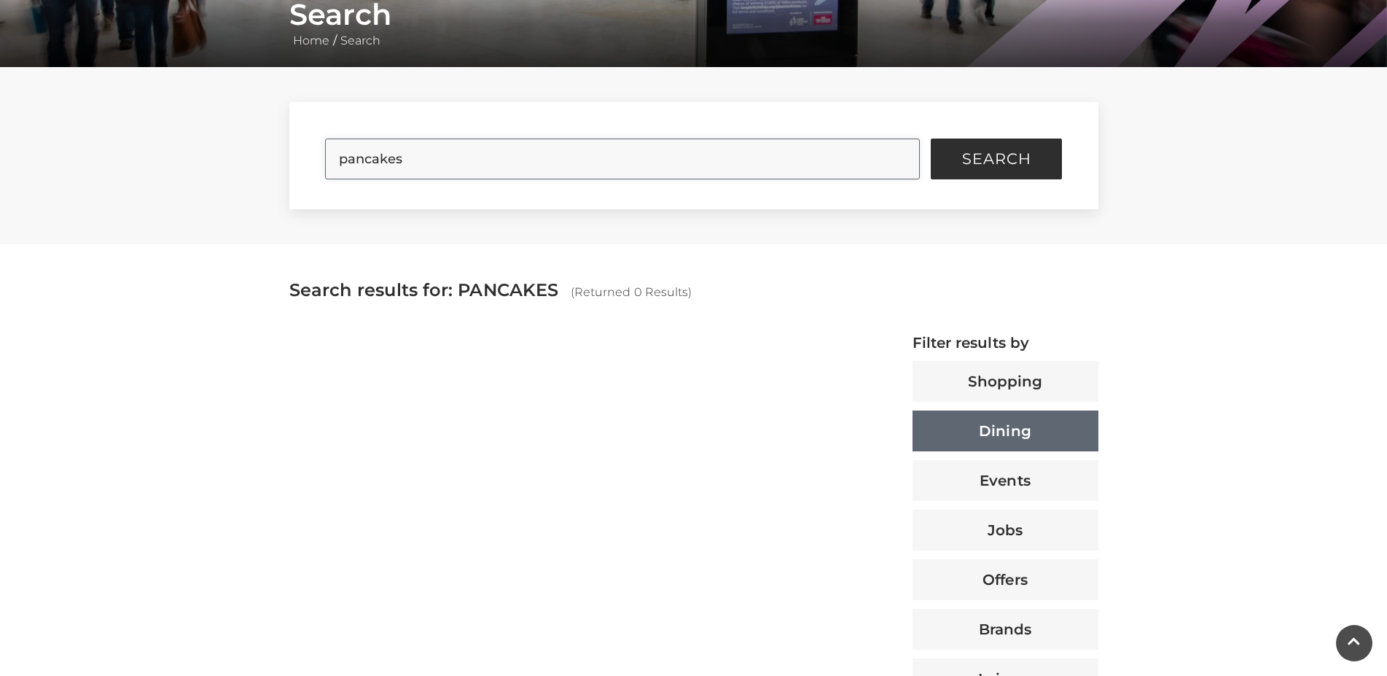
drag, startPoint x: 559, startPoint y: 163, endPoint x: 86, endPoint y: 126, distance: 474.4
click at [325, 138] on input "pancakes" at bounding box center [622, 158] width 595 height 41
type input "dining"
click at [931, 138] on button "Search" at bounding box center [996, 158] width 131 height 41
click at [994, 158] on span "Search" at bounding box center [996, 159] width 69 height 15
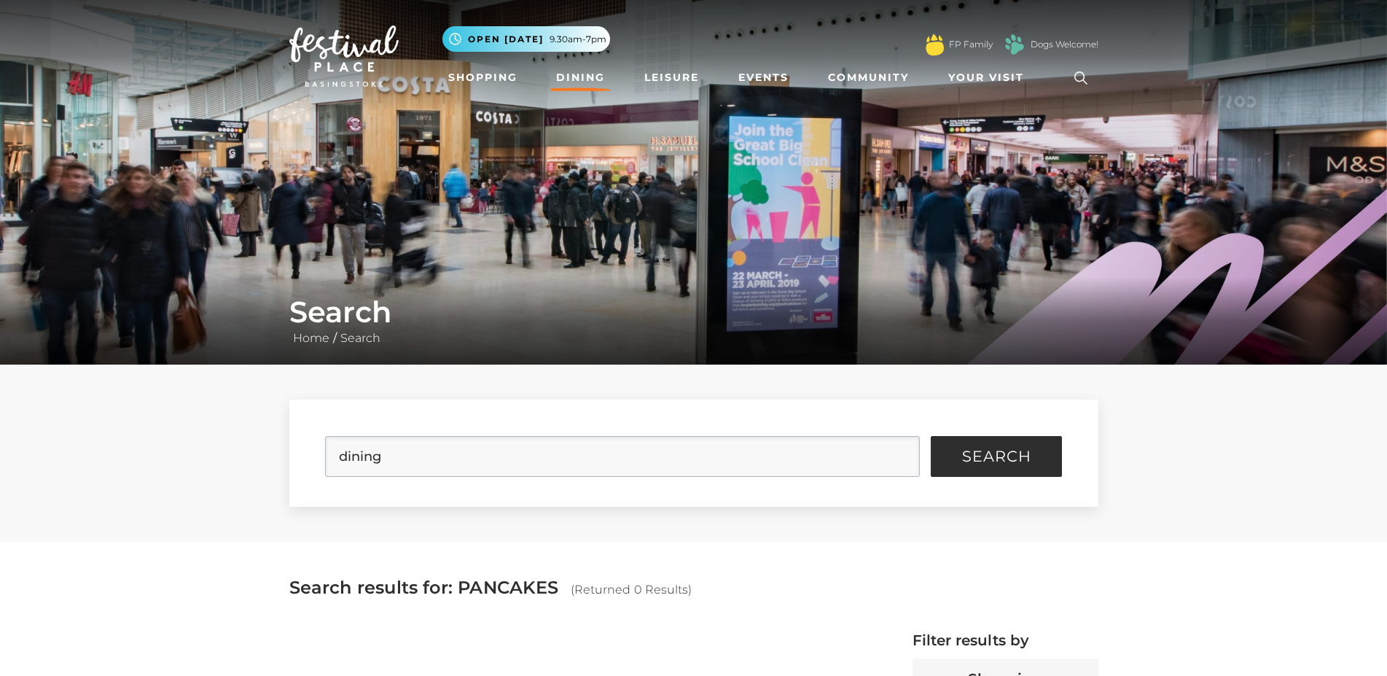
click at [580, 74] on link "Dining" at bounding box center [580, 77] width 60 height 27
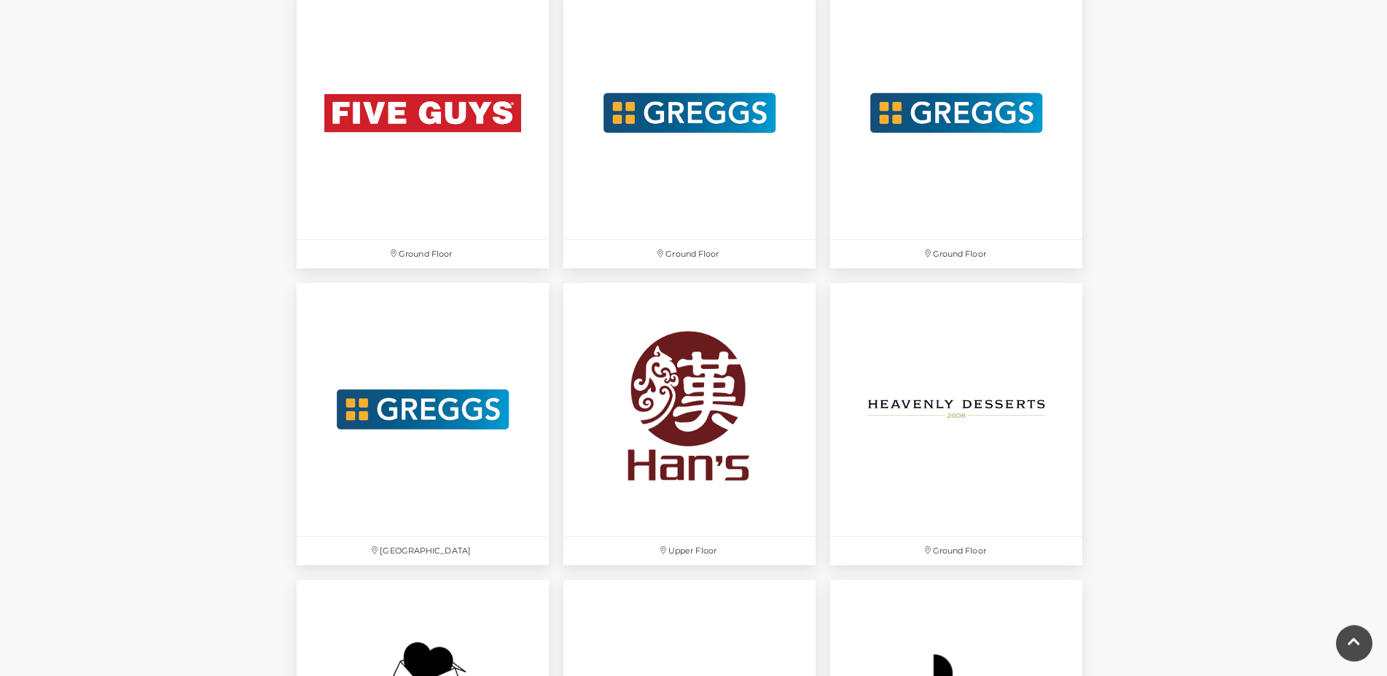
scroll to position [2750, 0]
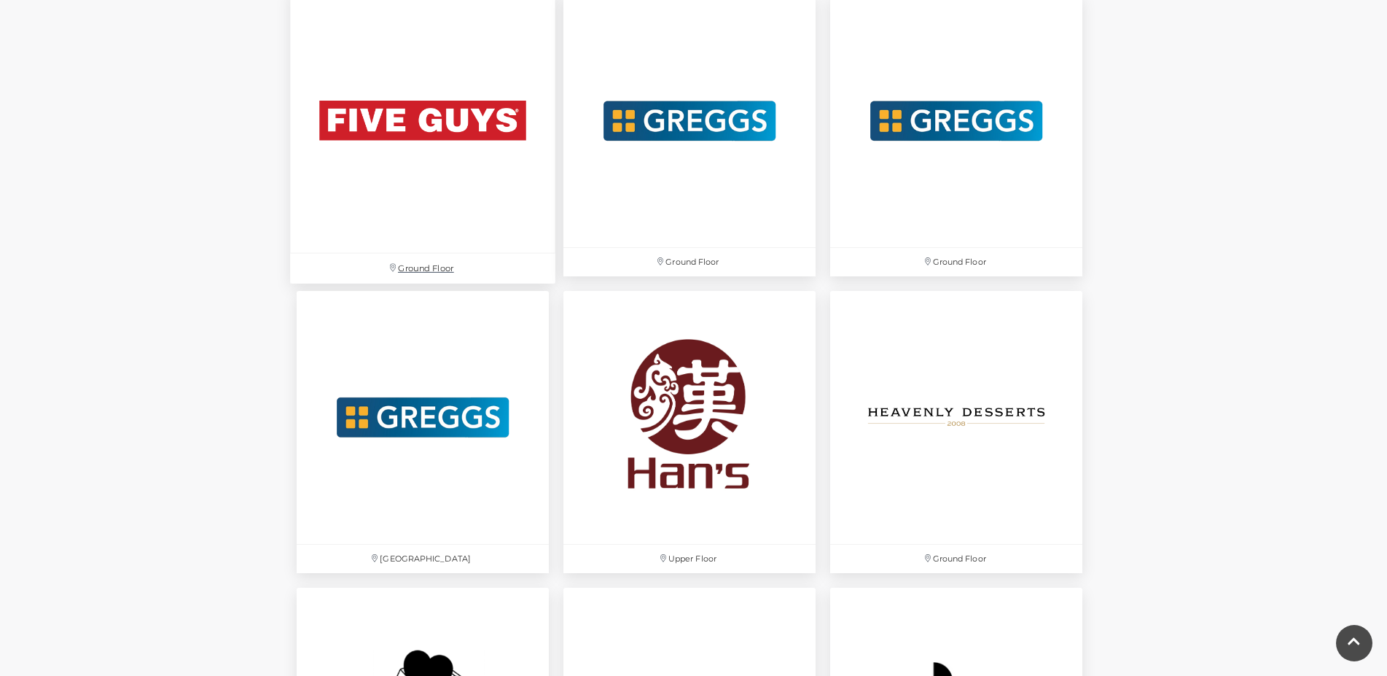
click at [480, 125] on img at bounding box center [422, 120] width 265 height 265
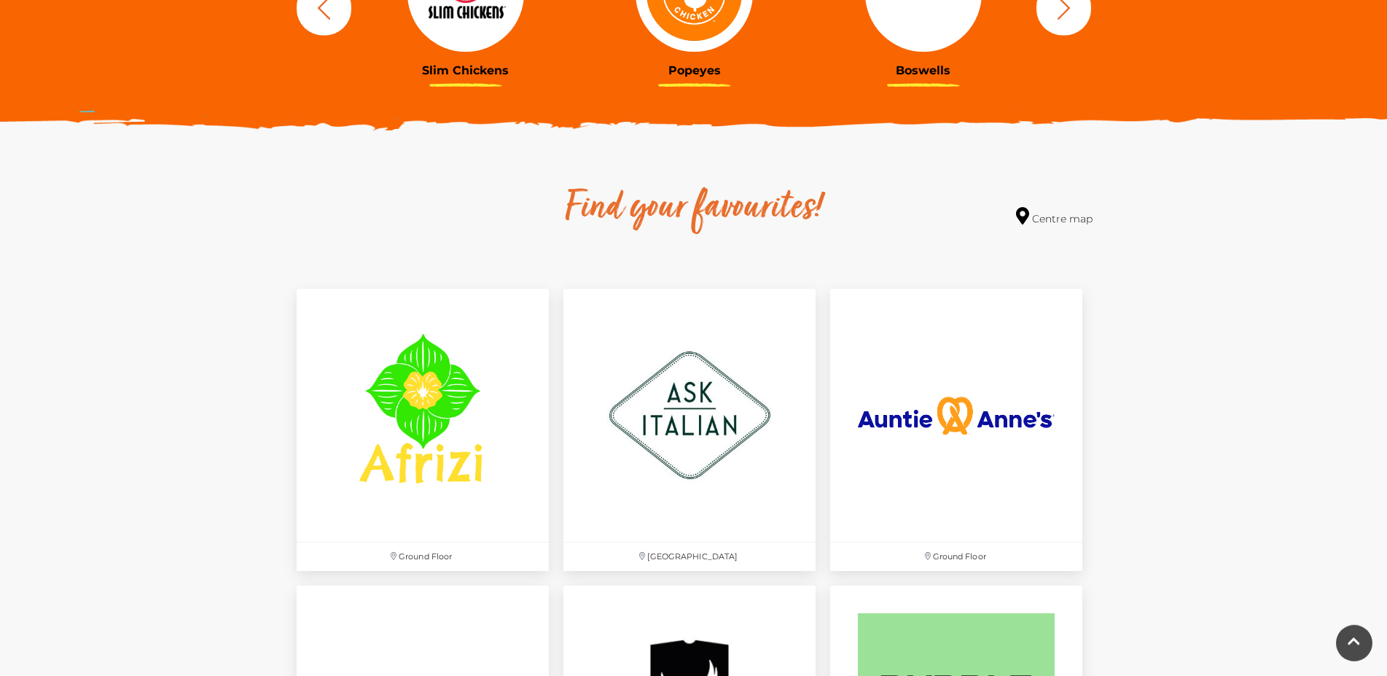
scroll to position [818, 0]
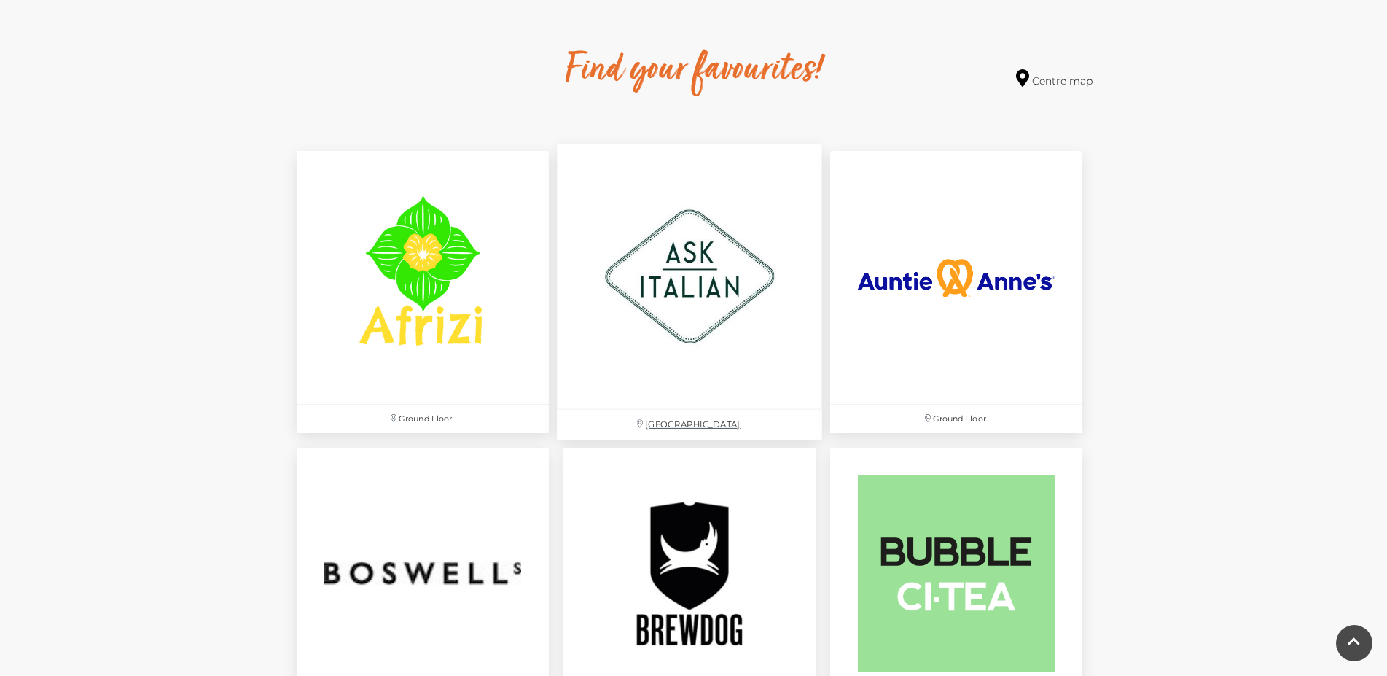
click at [690, 300] on img at bounding box center [689, 276] width 265 height 265
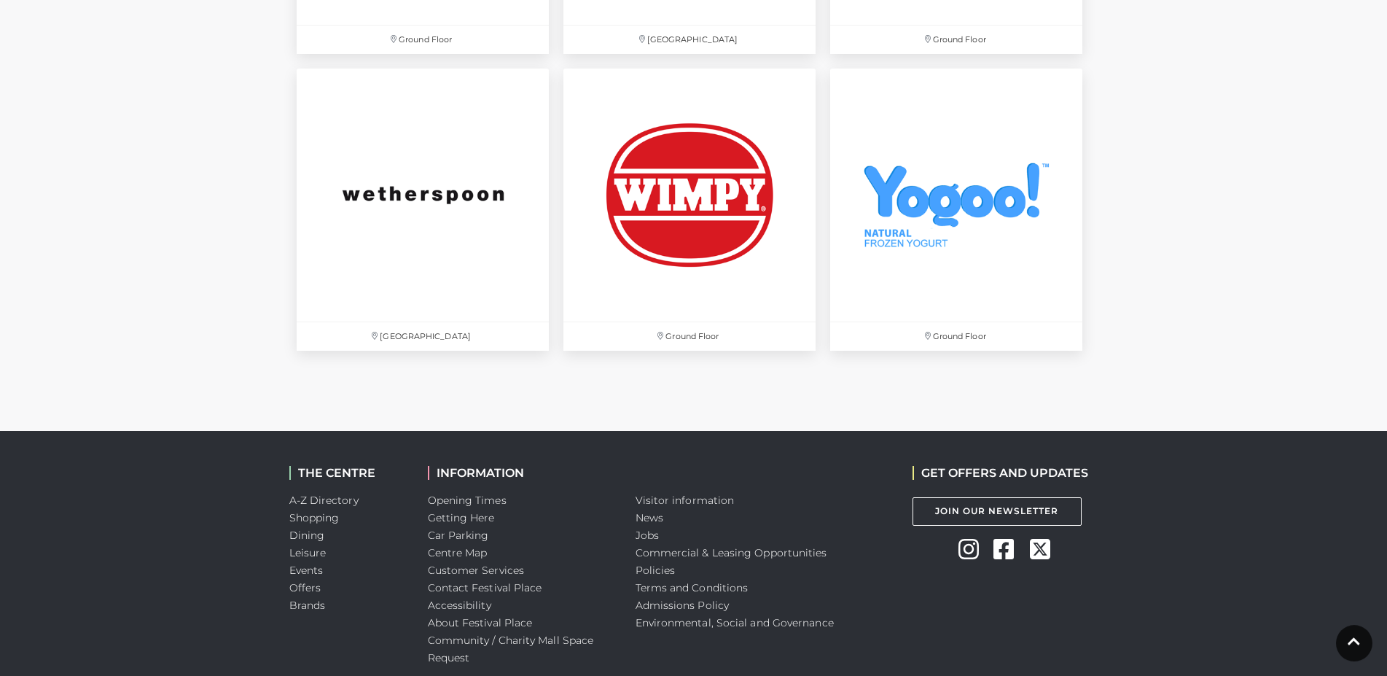
scroll to position [5055, 0]
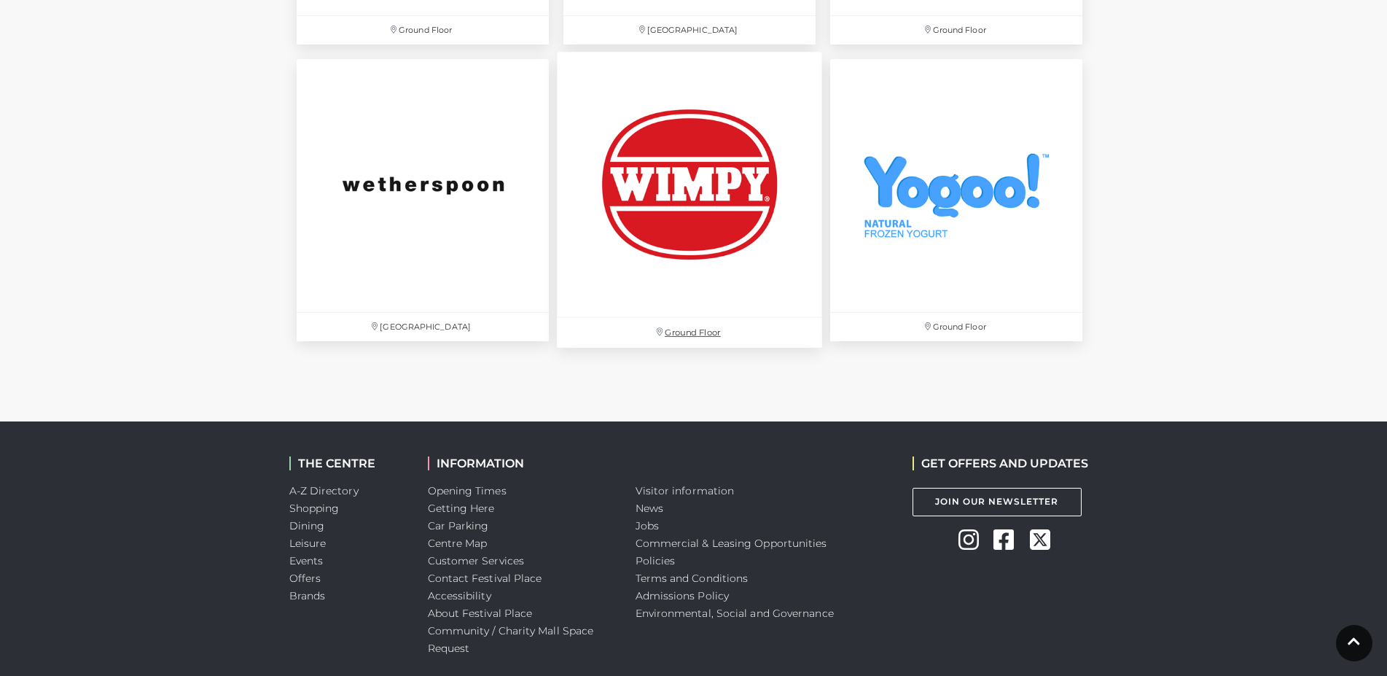
click at [713, 209] on img at bounding box center [689, 184] width 265 height 265
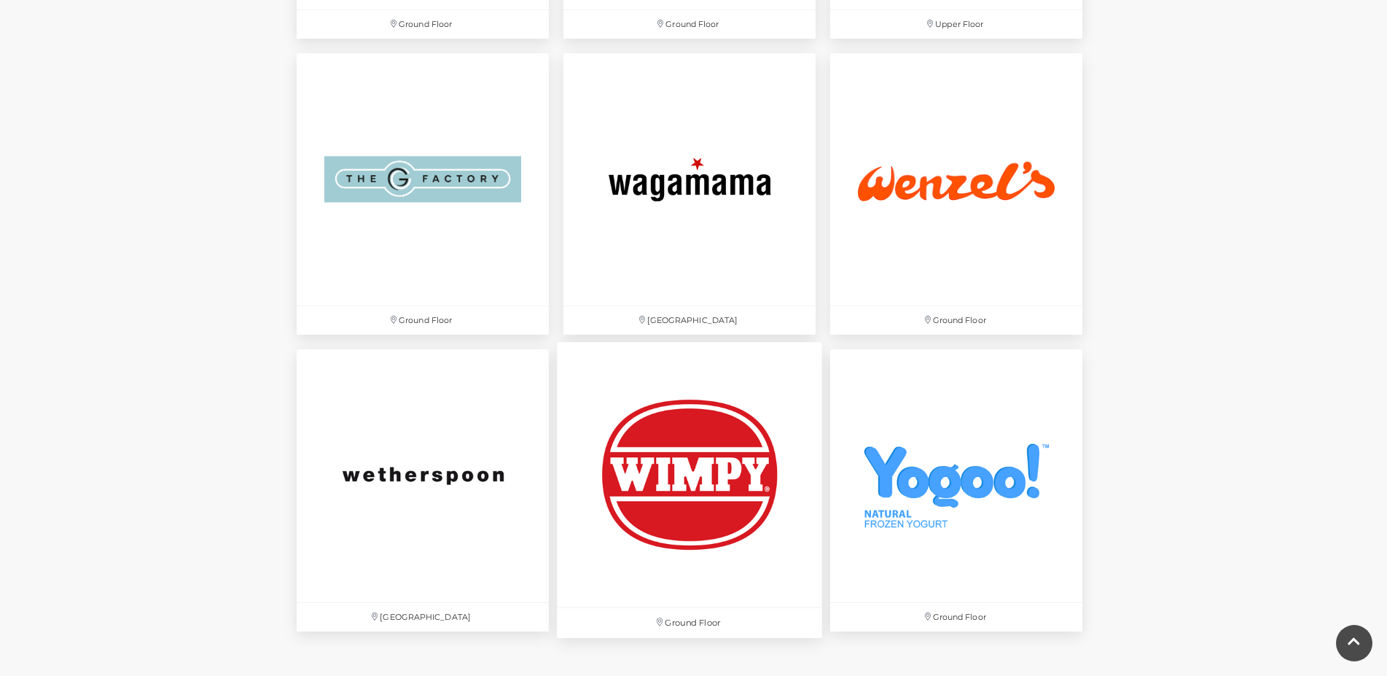
scroll to position [4757, 0]
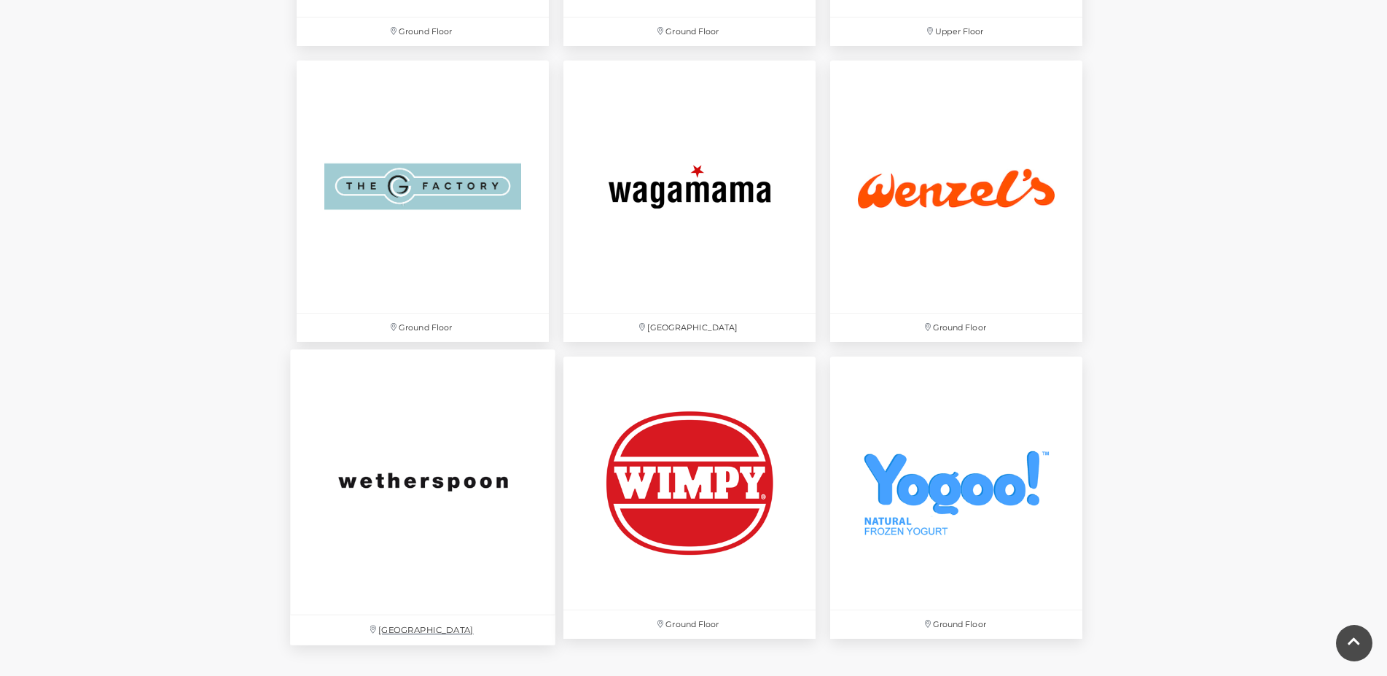
click at [442, 475] on img at bounding box center [422, 482] width 265 height 265
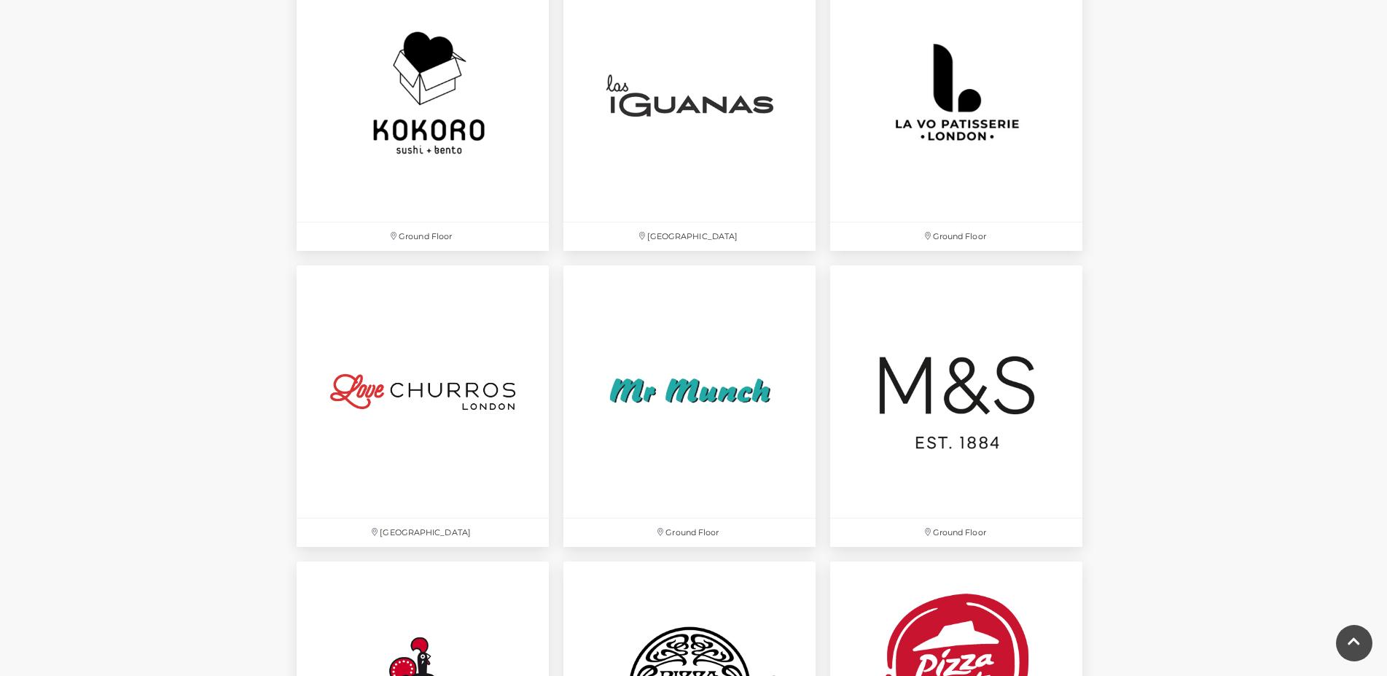
scroll to position [3345, 0]
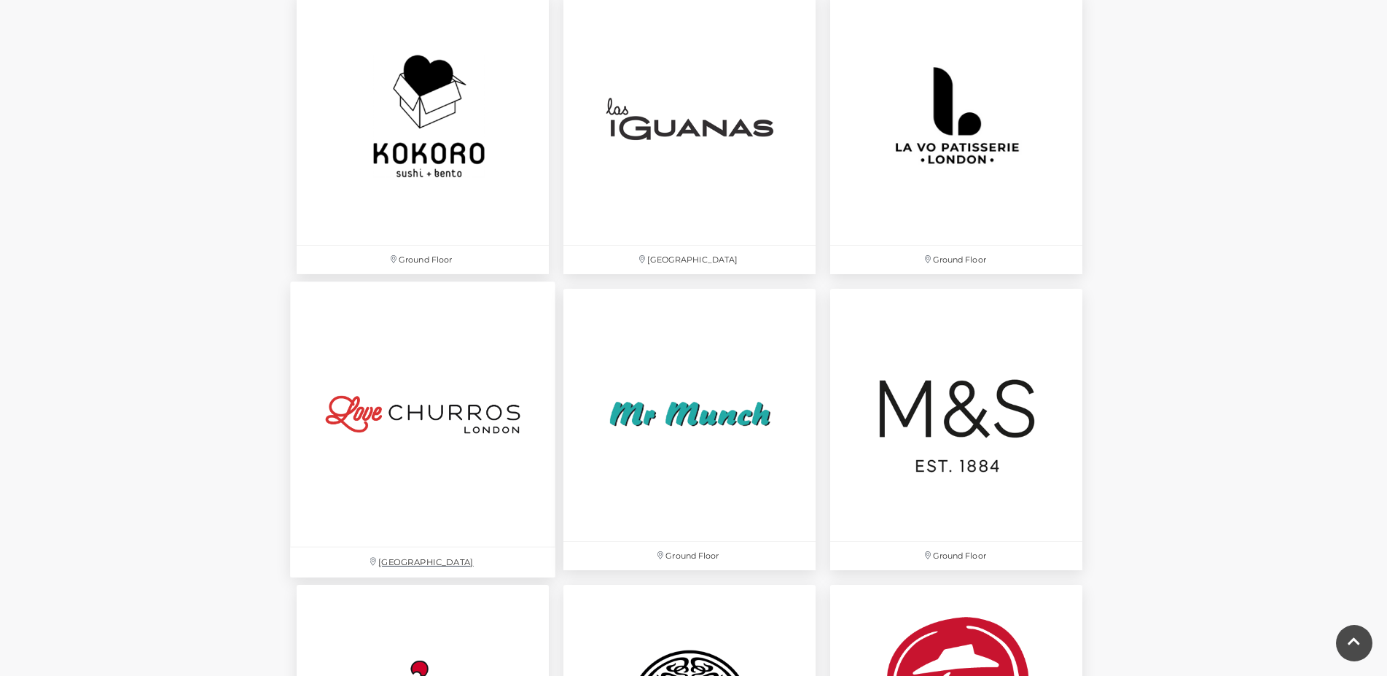
click at [411, 407] on img at bounding box center [422, 413] width 265 height 265
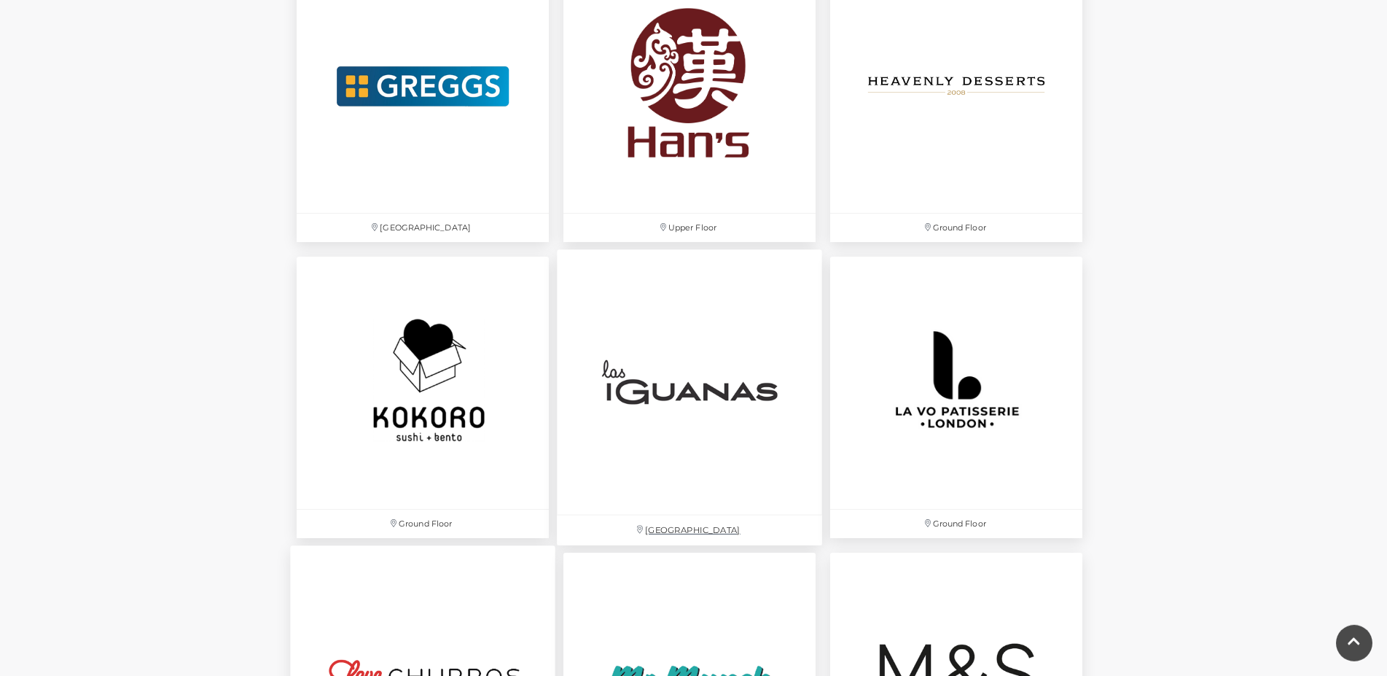
scroll to position [3048, 0]
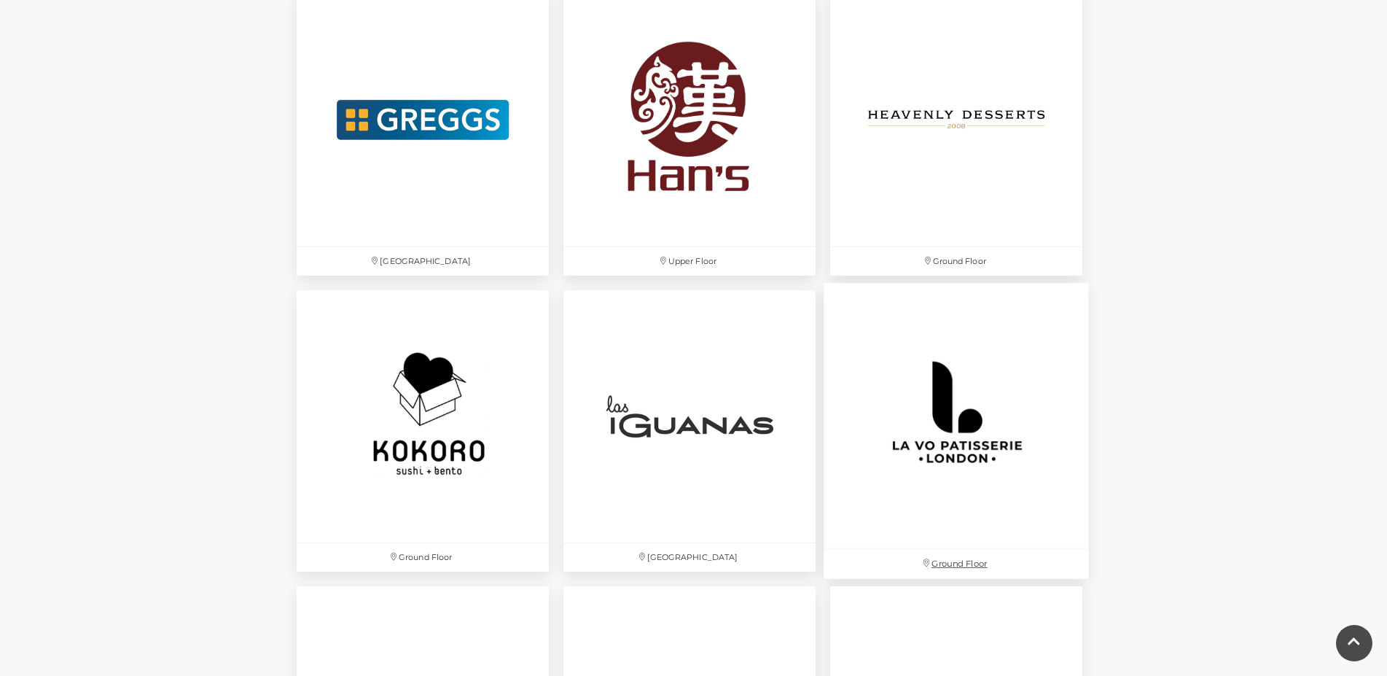
click at [961, 448] on img at bounding box center [956, 415] width 265 height 265
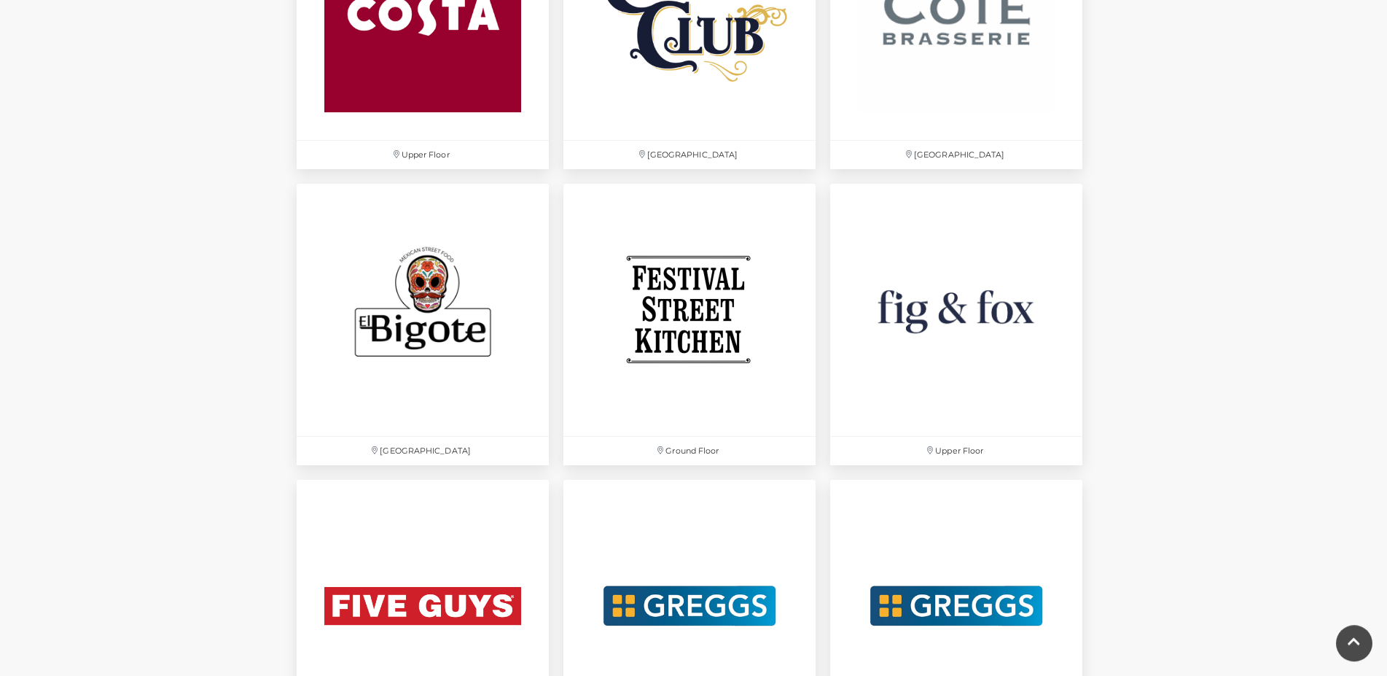
scroll to position [2230, 0]
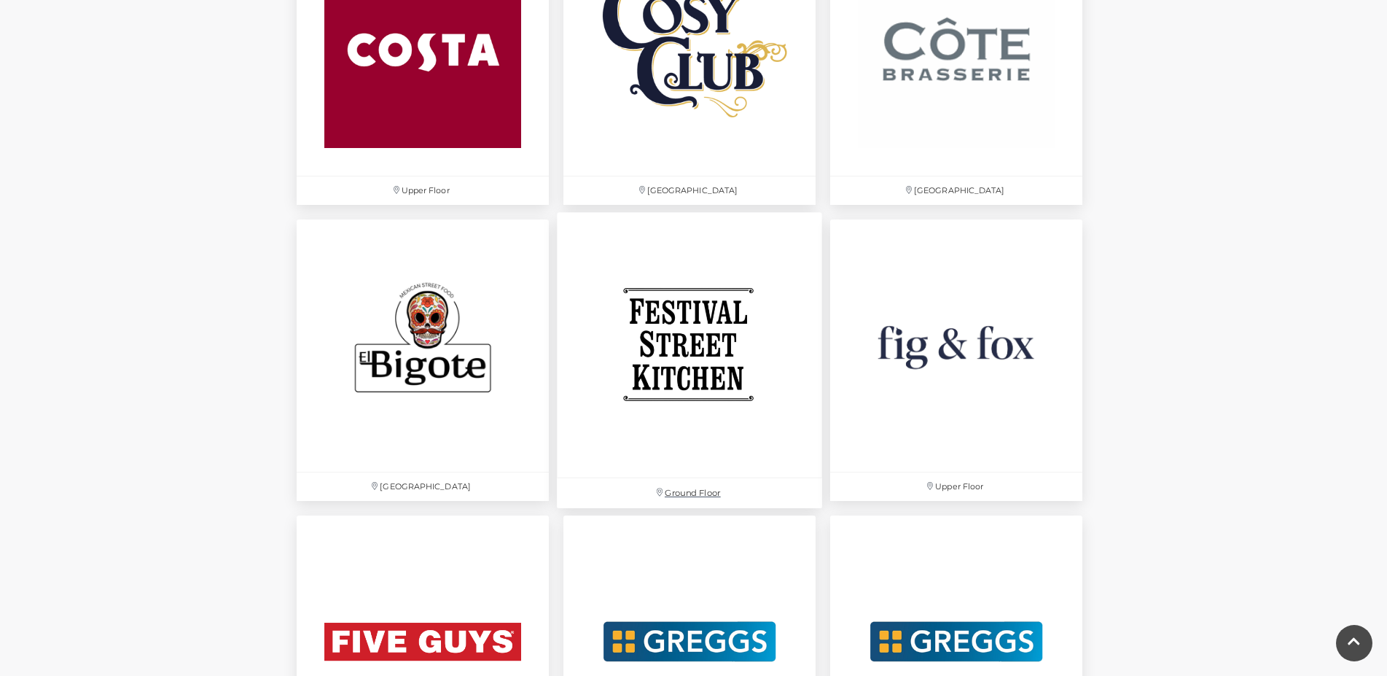
click at [688, 343] on img at bounding box center [689, 344] width 265 height 265
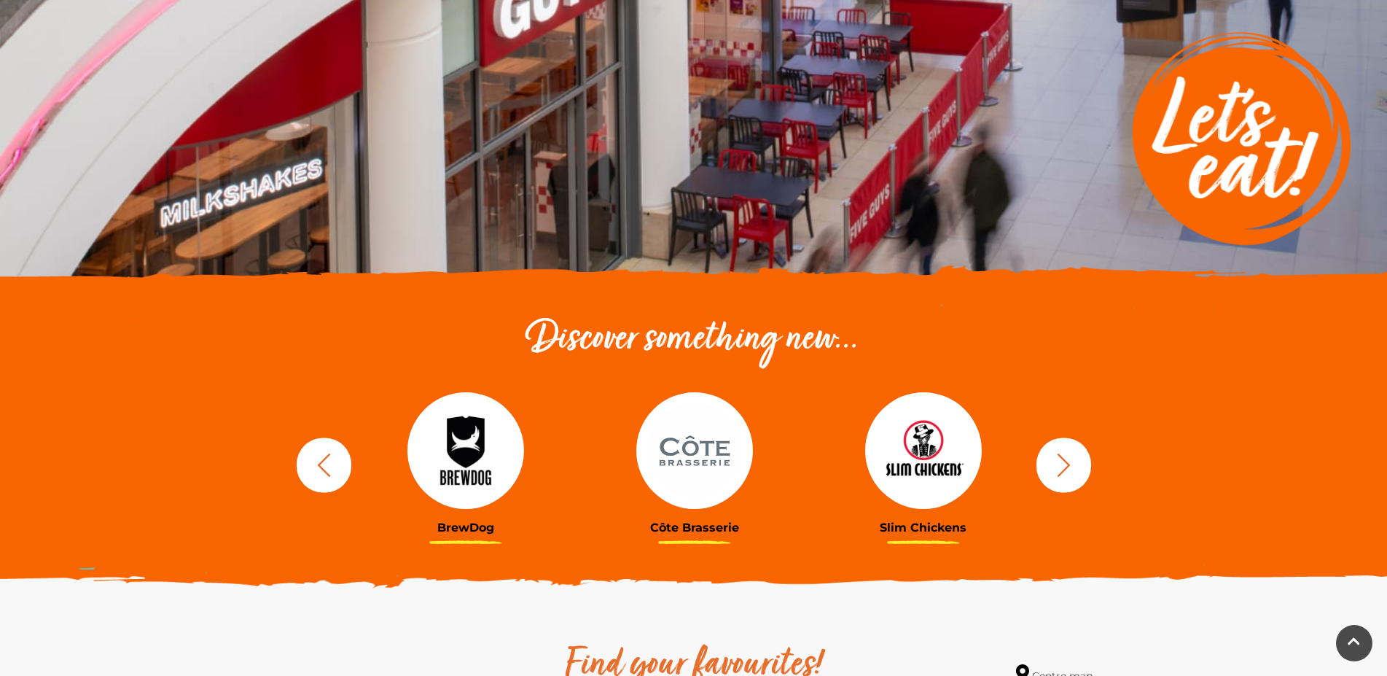
scroll to position [0, 0]
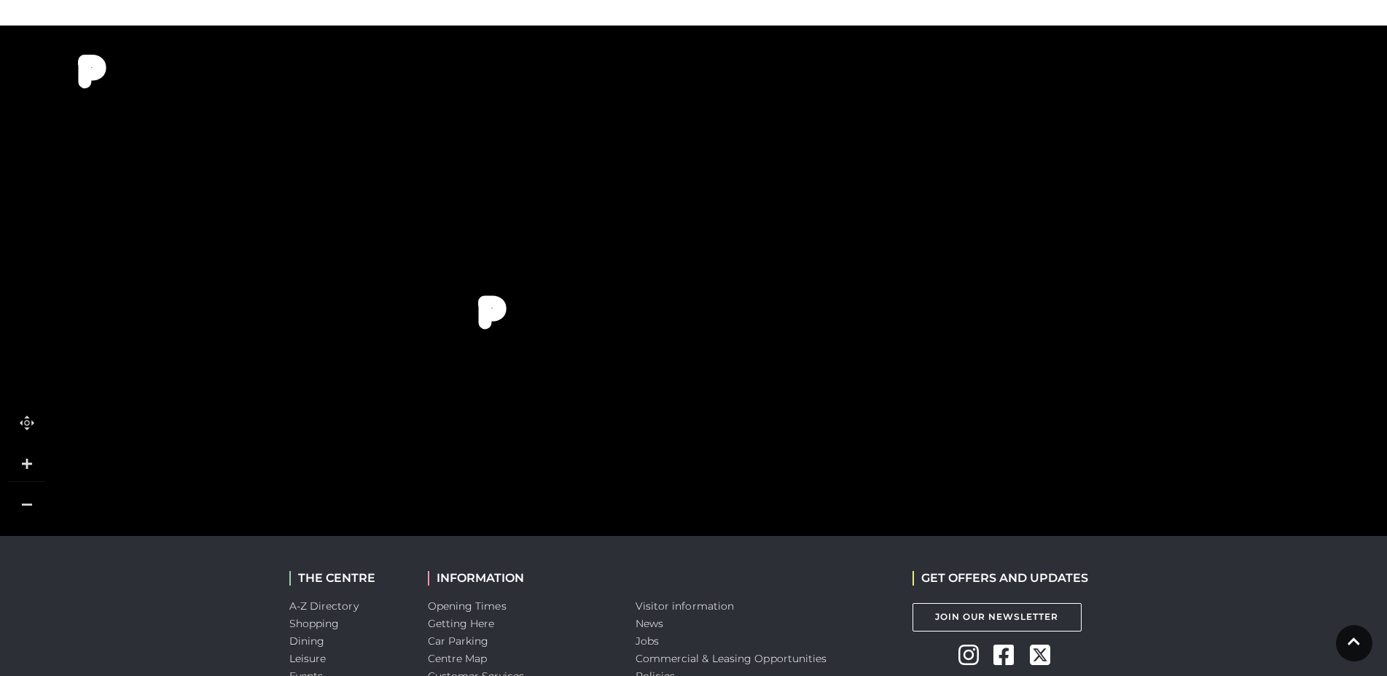
scroll to position [1041, 0]
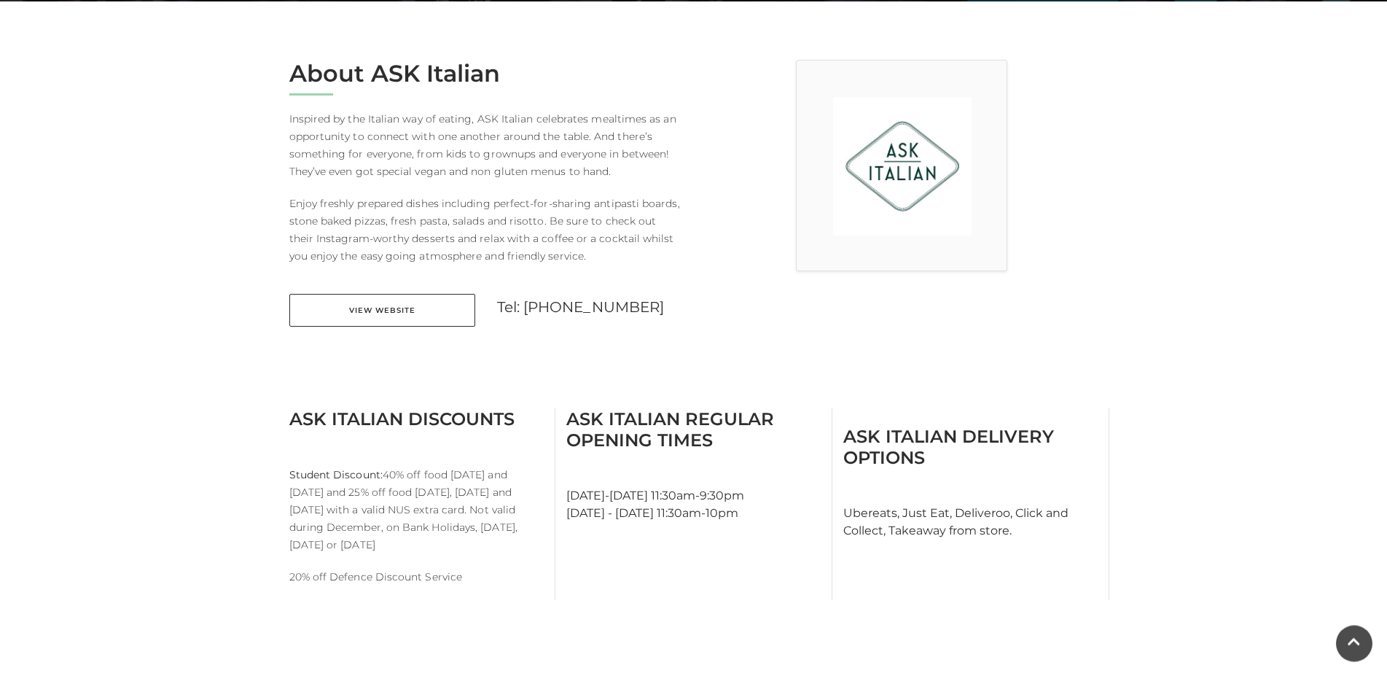
scroll to position [372, 0]
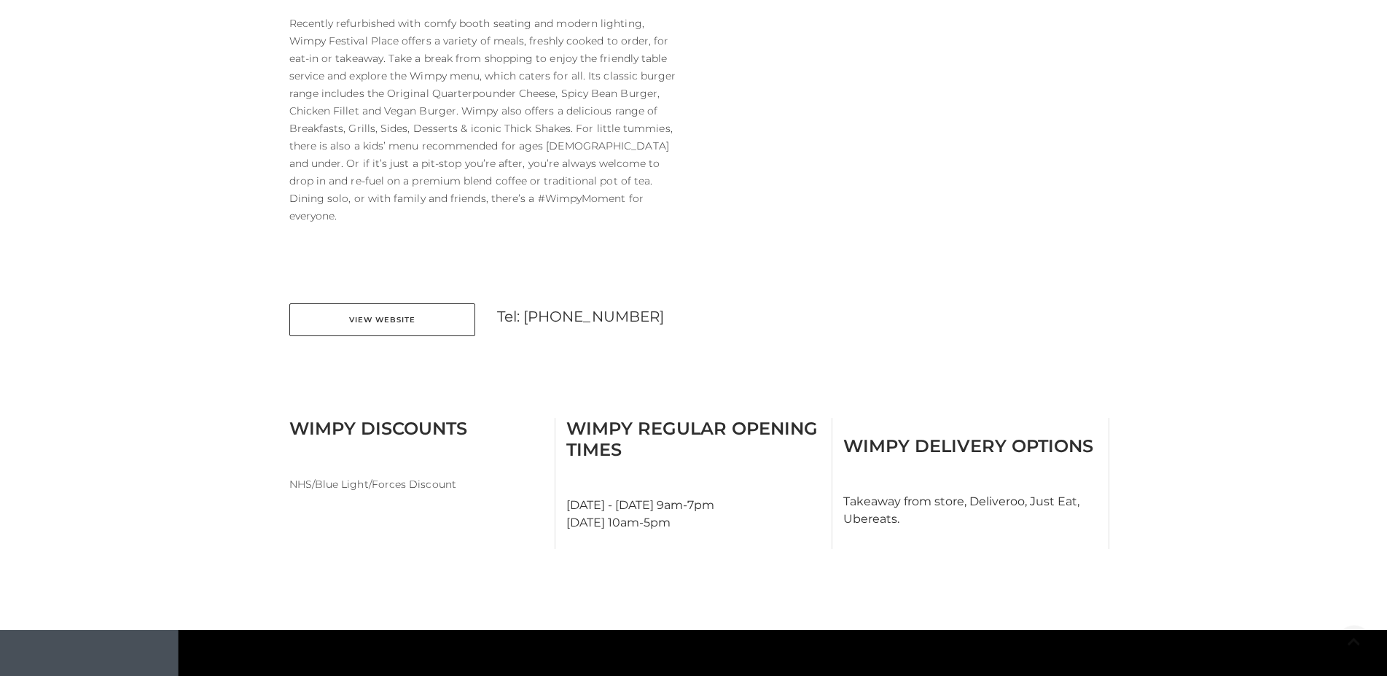
scroll to position [669, 0]
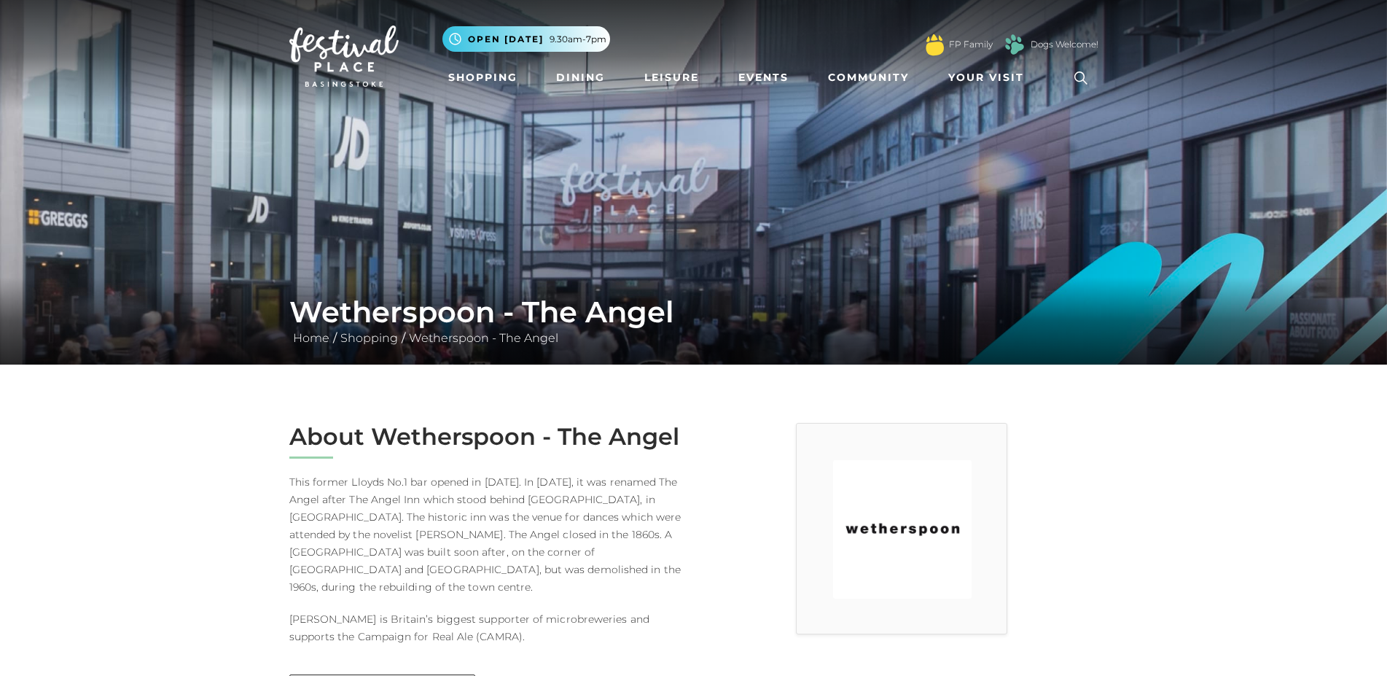
scroll to position [520, 0]
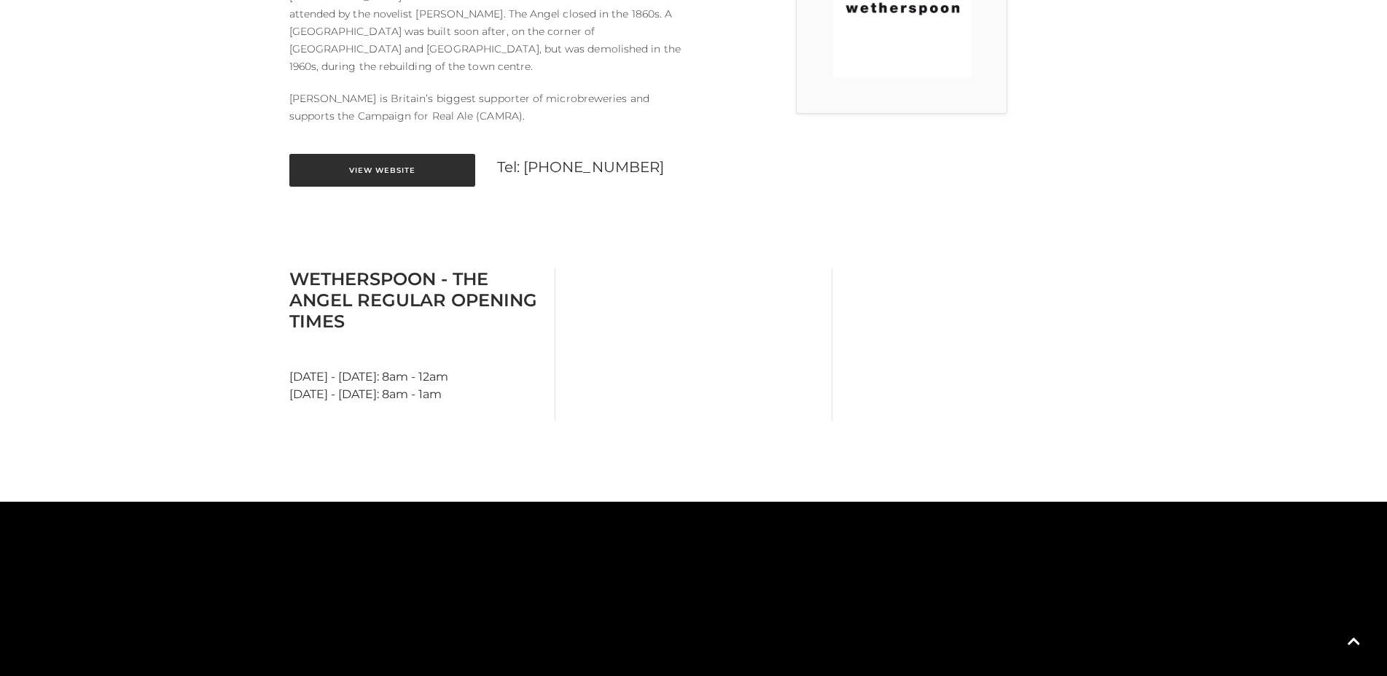
click at [383, 154] on link "View Website" at bounding box center [382, 170] width 186 height 33
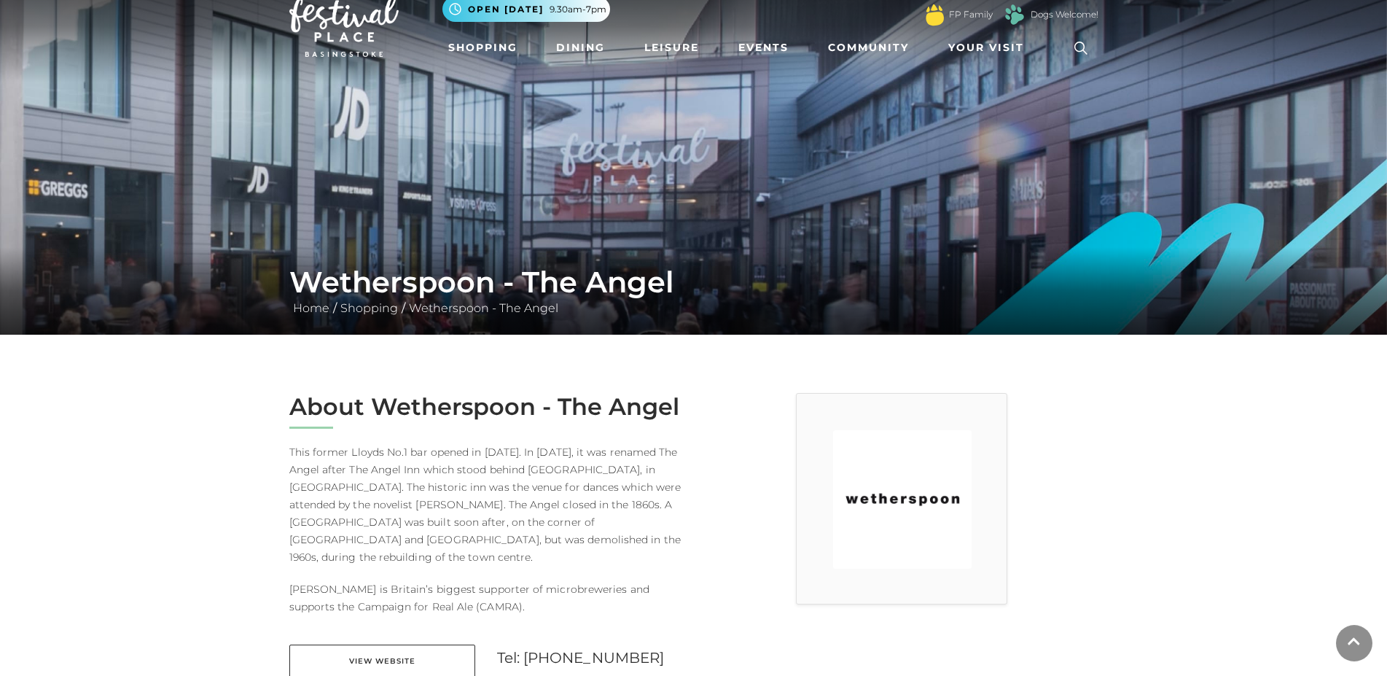
scroll to position [0, 0]
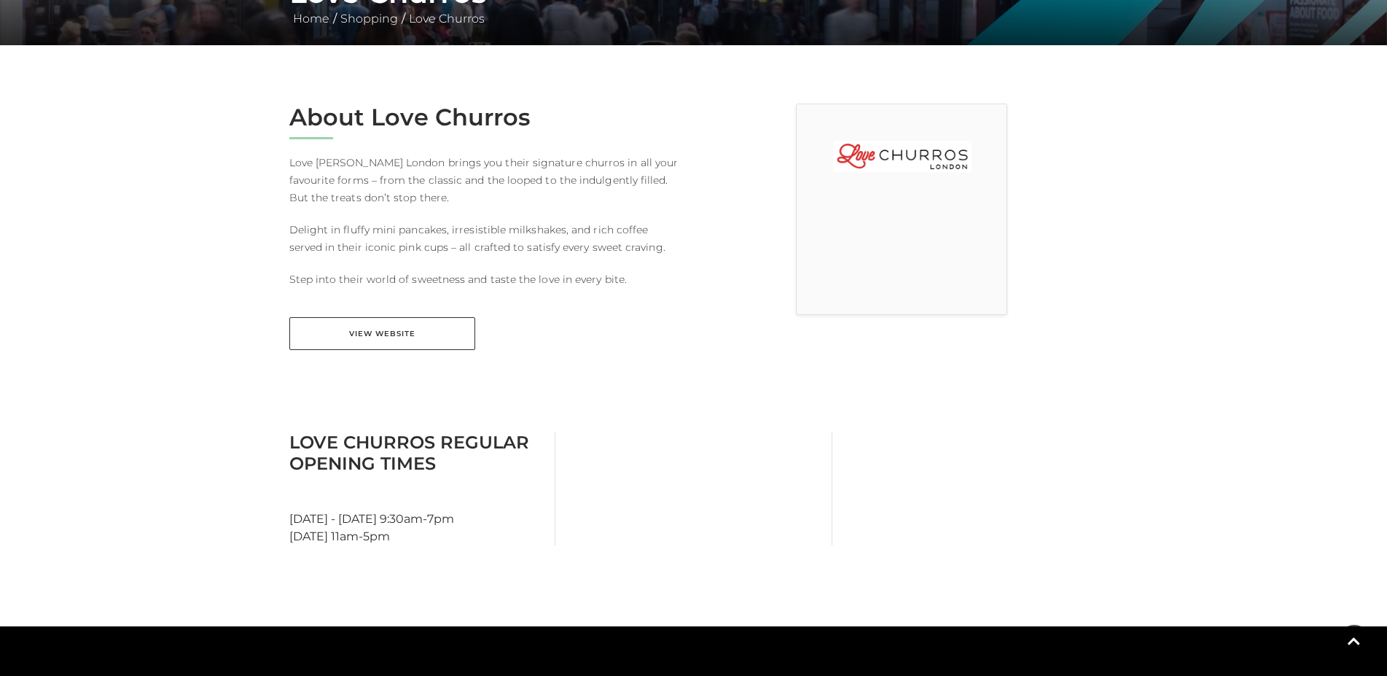
scroll to position [223, 0]
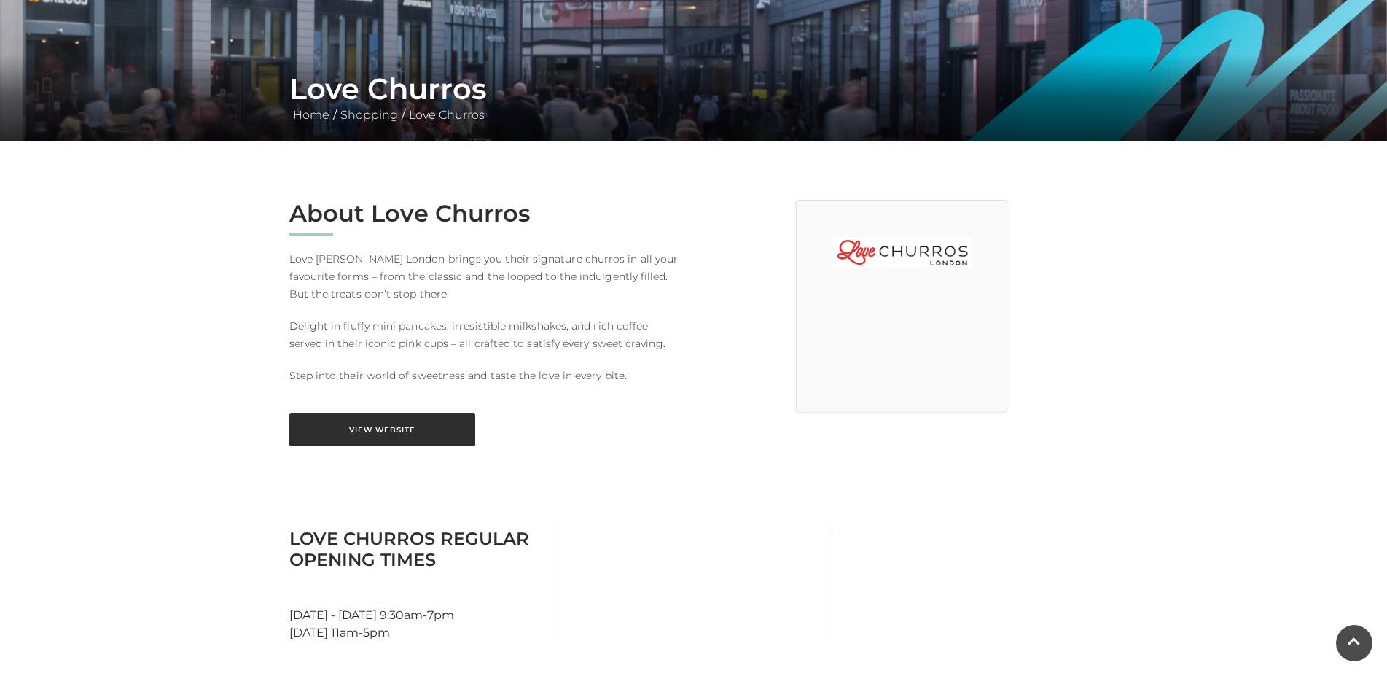
click at [377, 429] on link "View Website" at bounding box center [382, 429] width 186 height 33
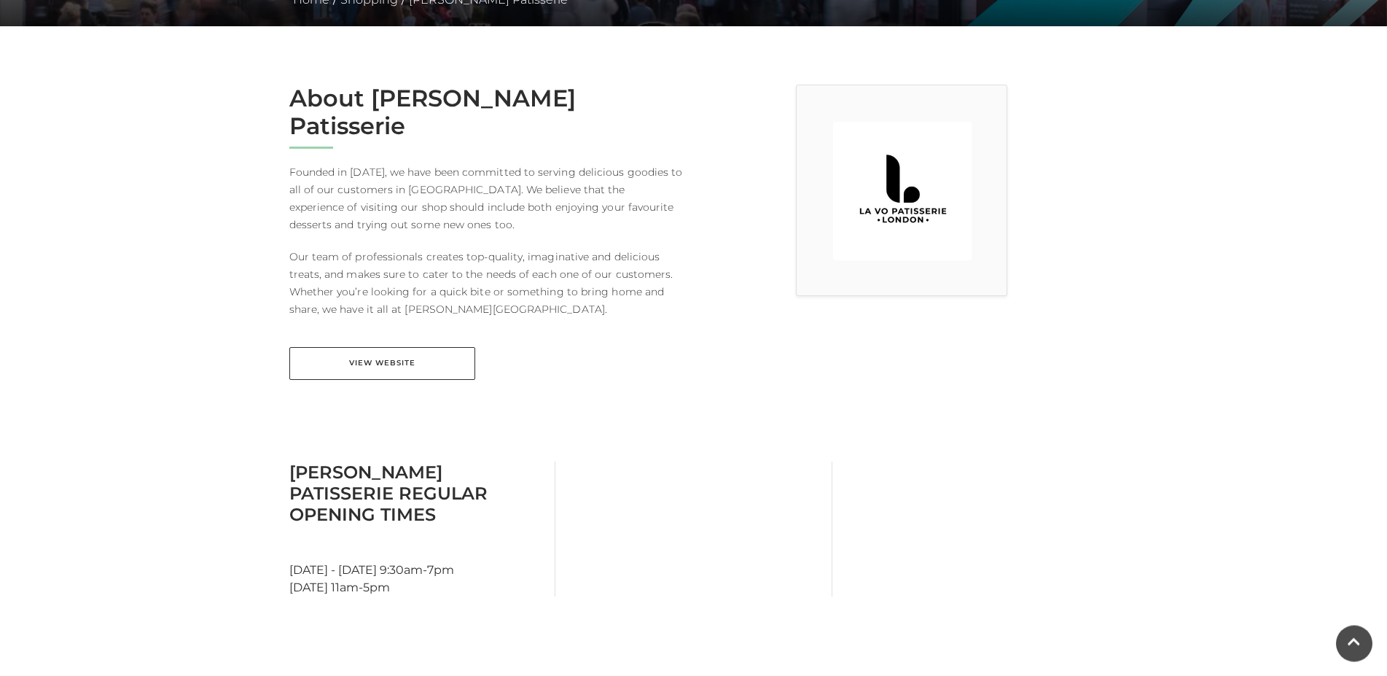
scroll to position [372, 0]
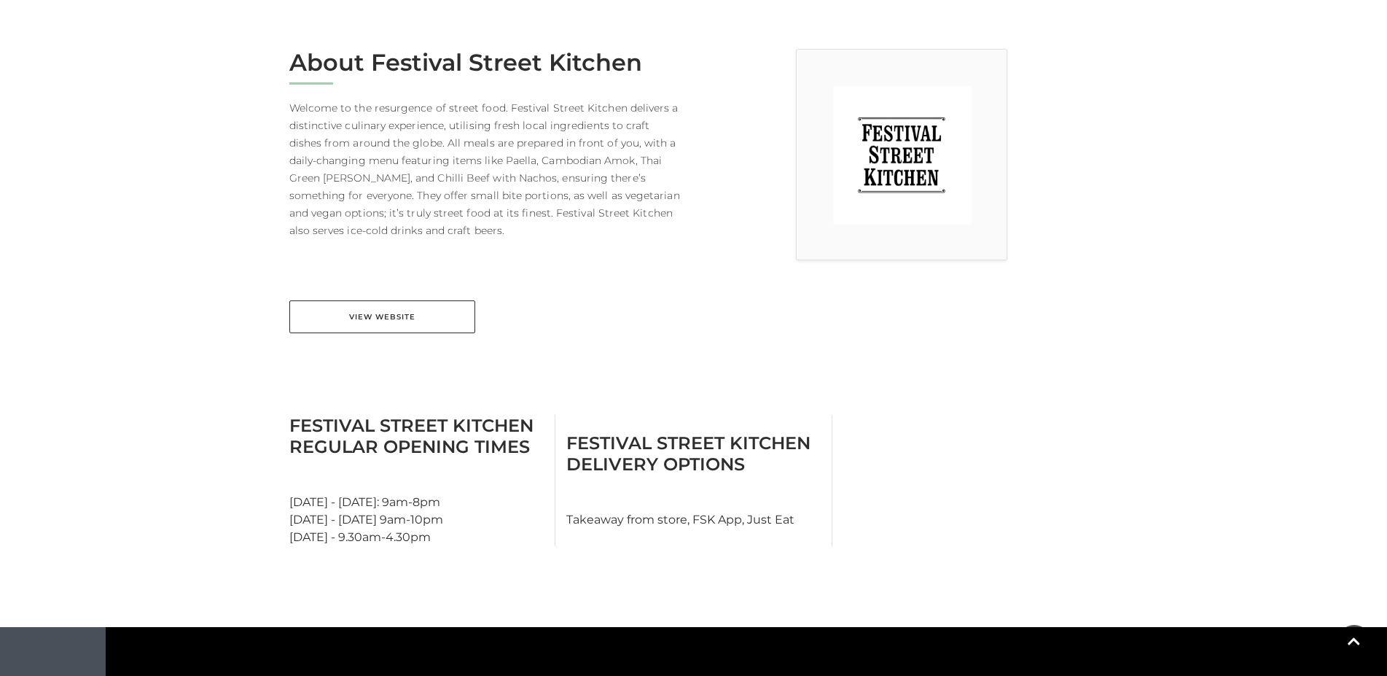
scroll to position [372, 0]
